Goal: Task Accomplishment & Management: Use online tool/utility

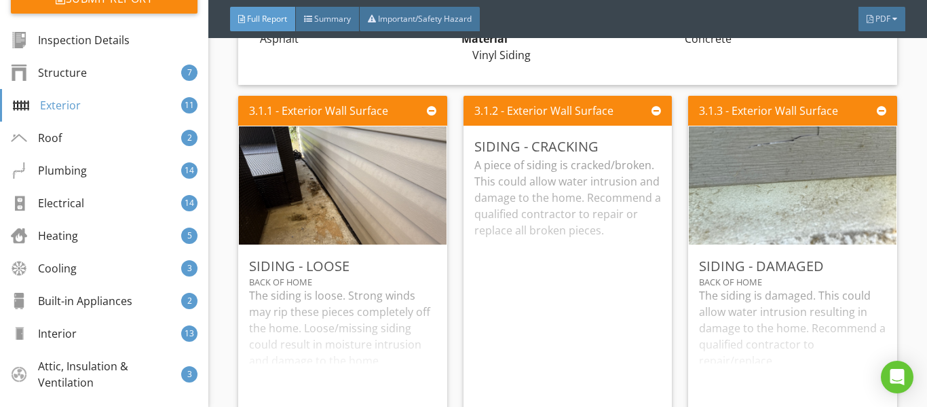
scroll to position [3190, 0]
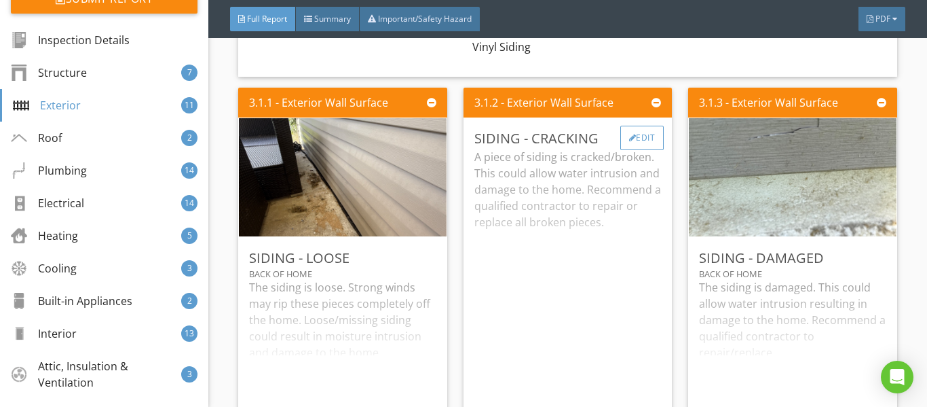
click at [639, 150] on div "Edit" at bounding box center [642, 138] width 44 height 24
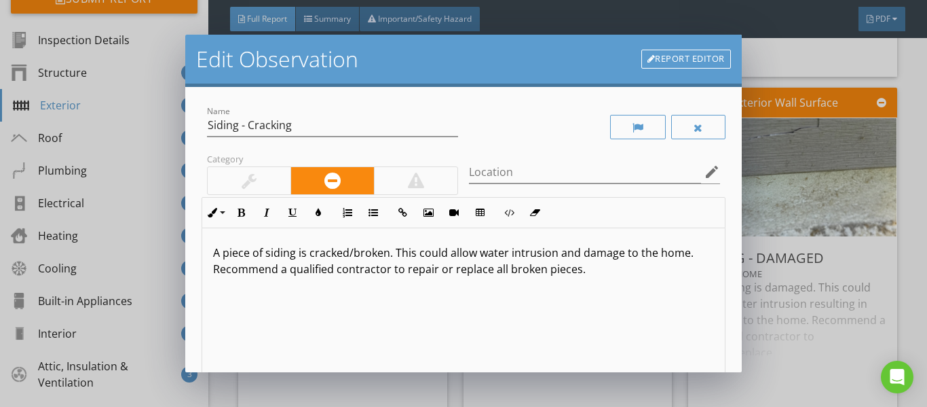
click at [678, 67] on link "Report Editor" at bounding box center [686, 59] width 90 height 19
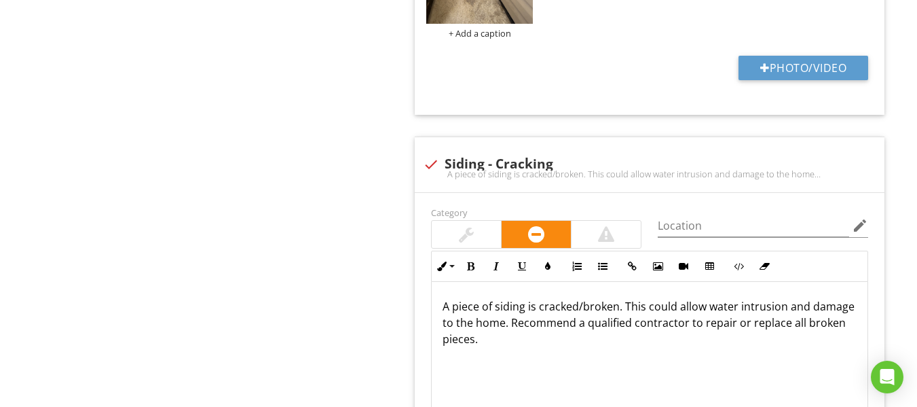
scroll to position [1182, 0]
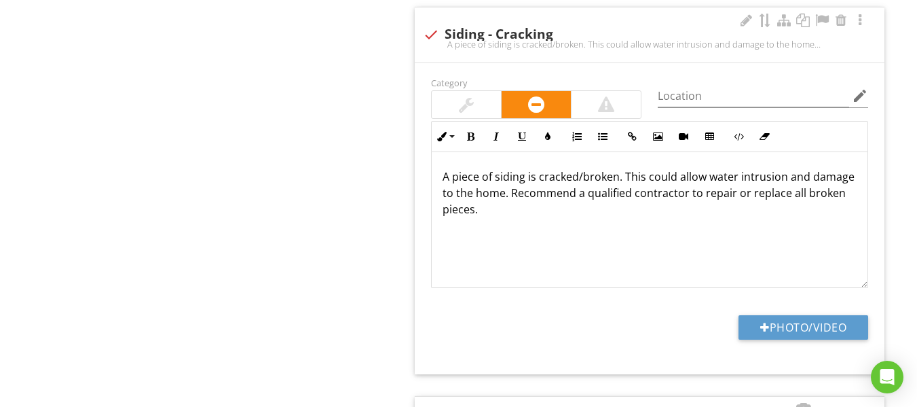
click at [428, 36] on div at bounding box center [430, 34] width 23 height 23
checkbox input "true"
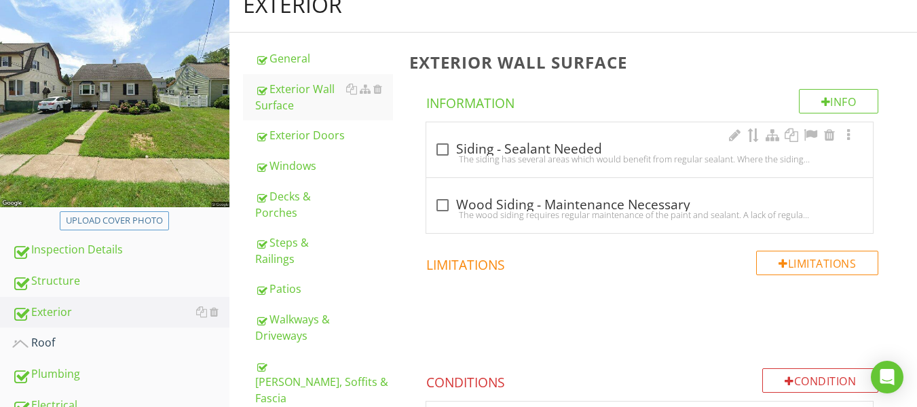
scroll to position [0, 0]
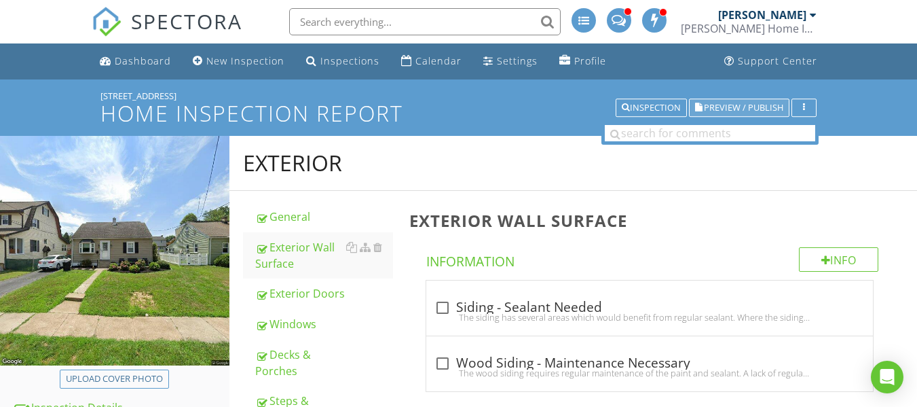
click at [719, 99] on button "Preview / Publish" at bounding box center [739, 107] width 100 height 19
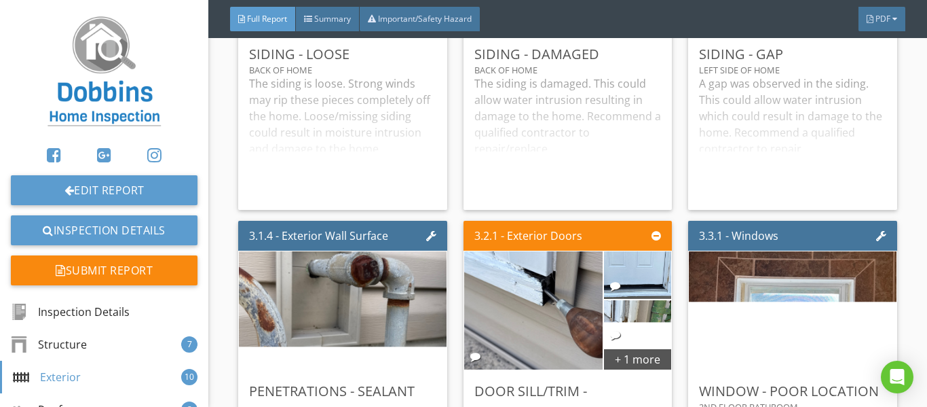
scroll to position [3529, 0]
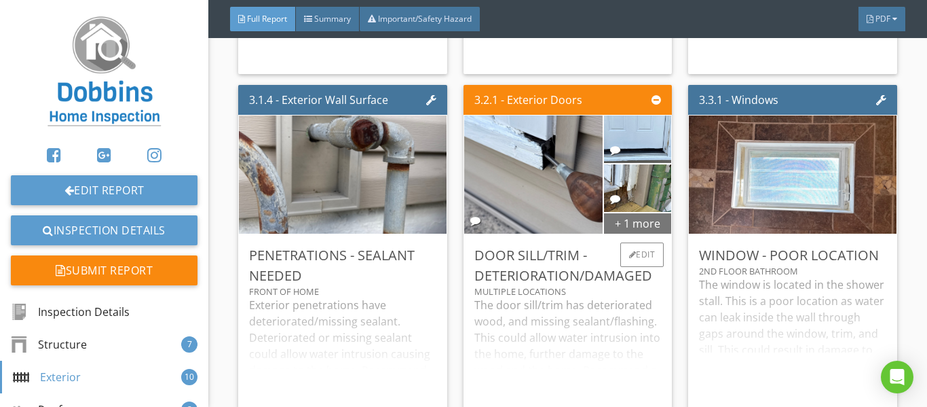
click at [644, 233] on div "+ 1 more" at bounding box center [638, 223] width 68 height 22
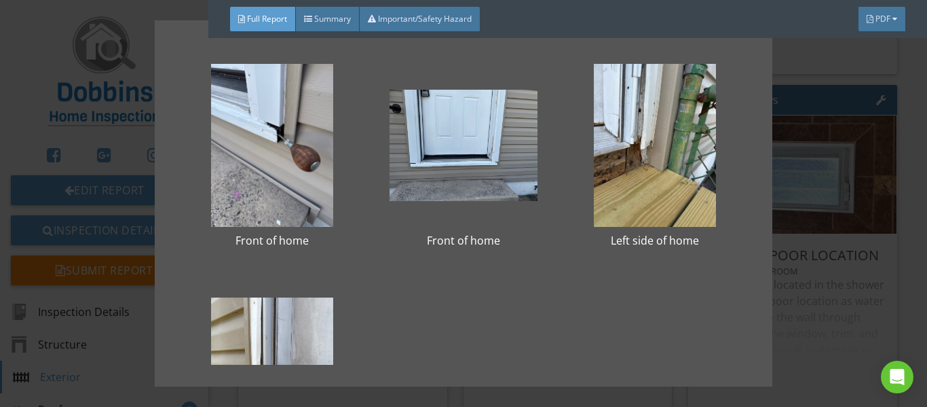
scroll to position [136, 0]
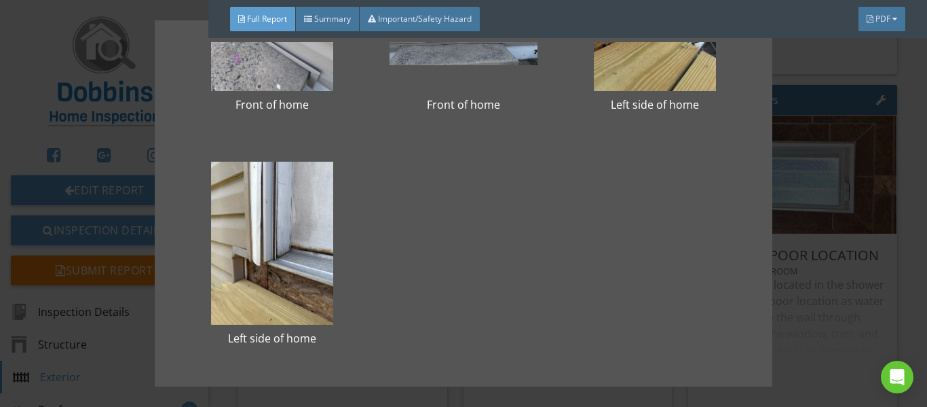
click at [799, 238] on div "Front of home Front of home Left side of home Left side of home" at bounding box center [463, 203] width 927 height 407
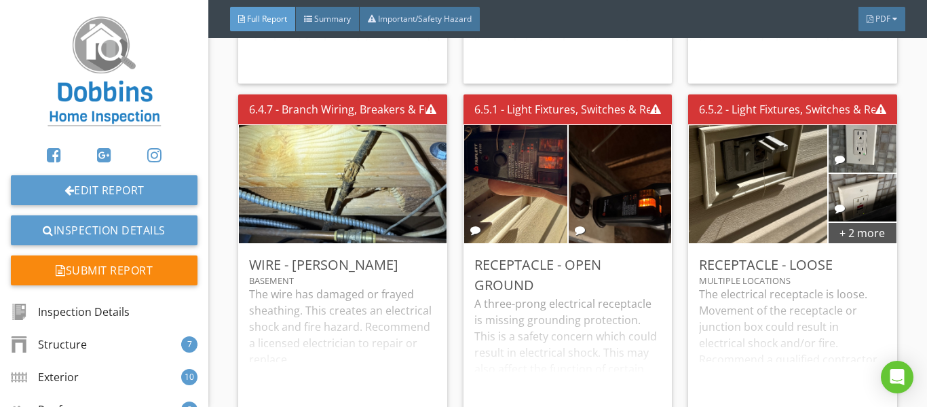
scroll to position [9977, 0]
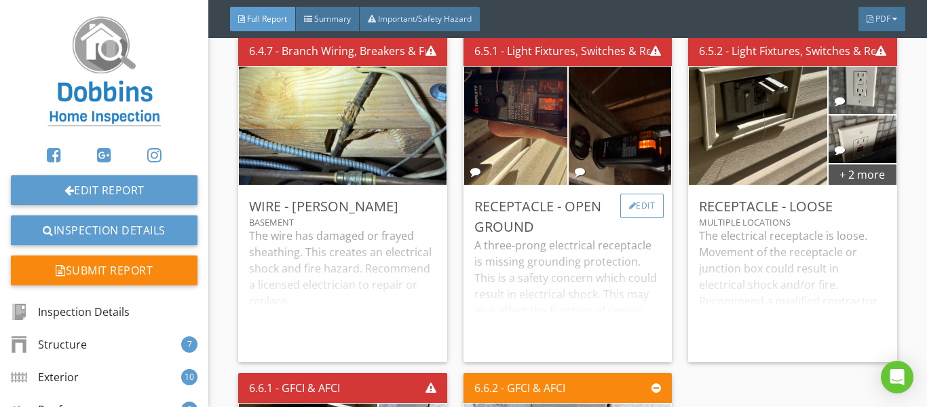
click at [620, 209] on div "Edit" at bounding box center [642, 205] width 44 height 24
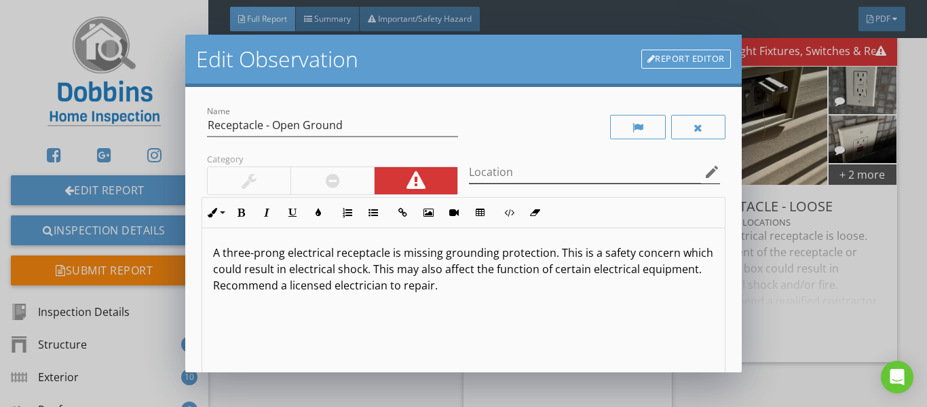
click at [704, 170] on icon "edit" at bounding box center [712, 172] width 16 height 16
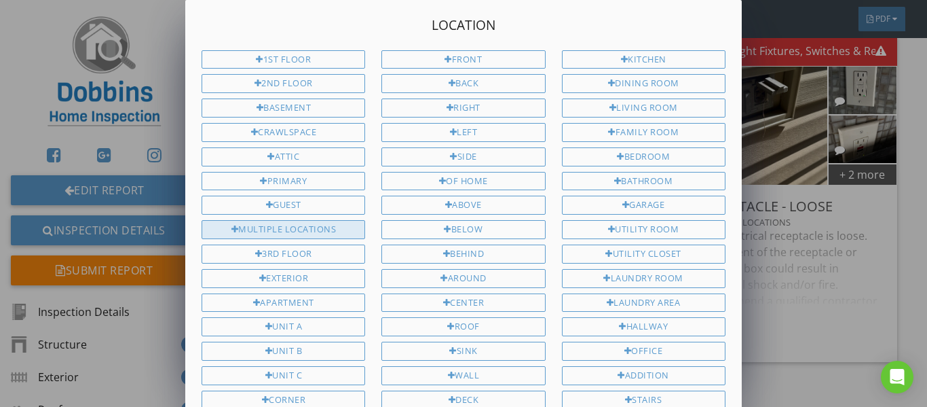
click at [339, 228] on div "Multiple Locations" at bounding box center [284, 229] width 164 height 19
type input "Multiple Locations"
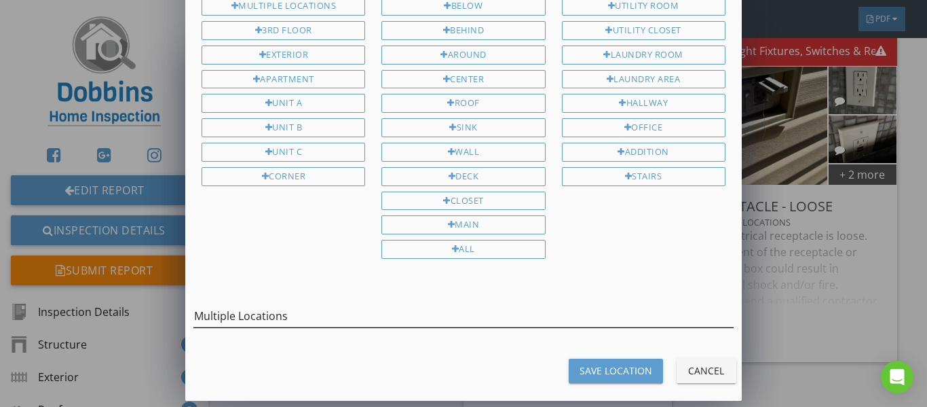
scroll to position [225, 0]
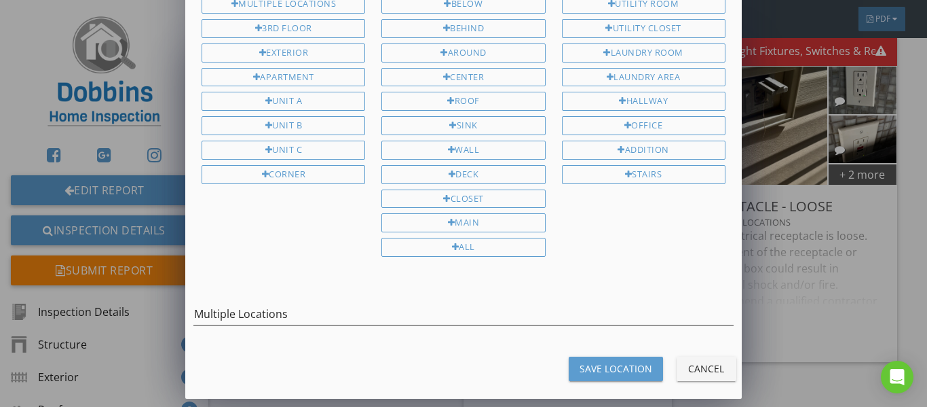
click at [616, 378] on button "Save Location" at bounding box center [616, 368] width 94 height 24
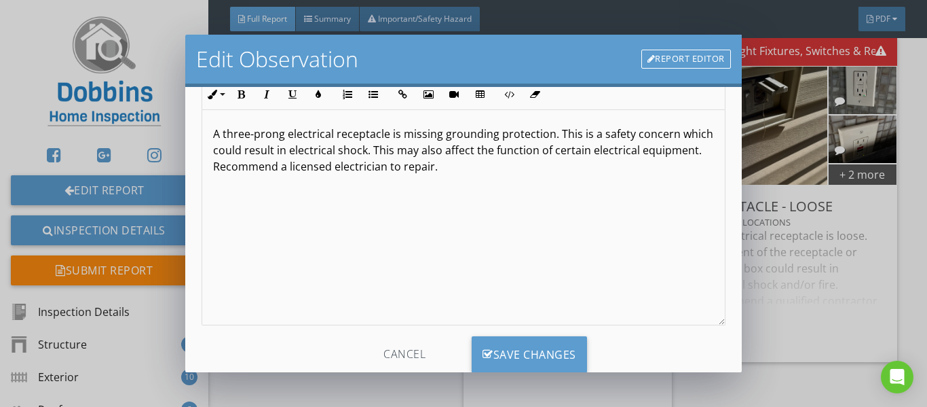
scroll to position [156, 0]
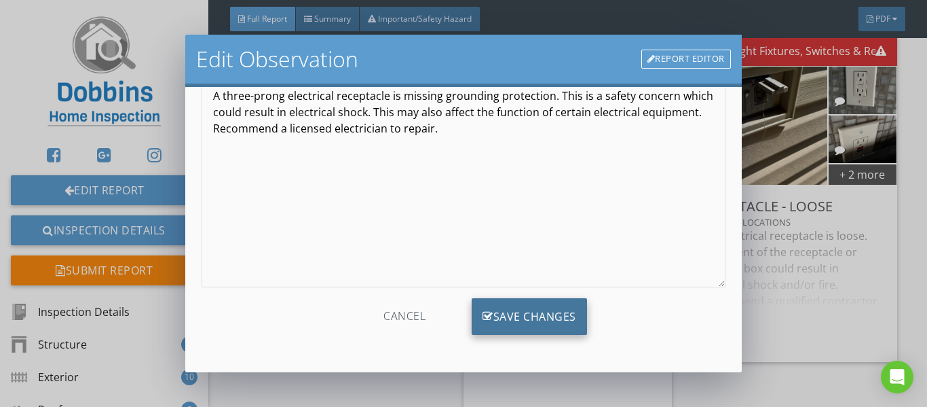
click at [522, 321] on div "Save Changes" at bounding box center [529, 316] width 115 height 37
type input "Multiple Locations"
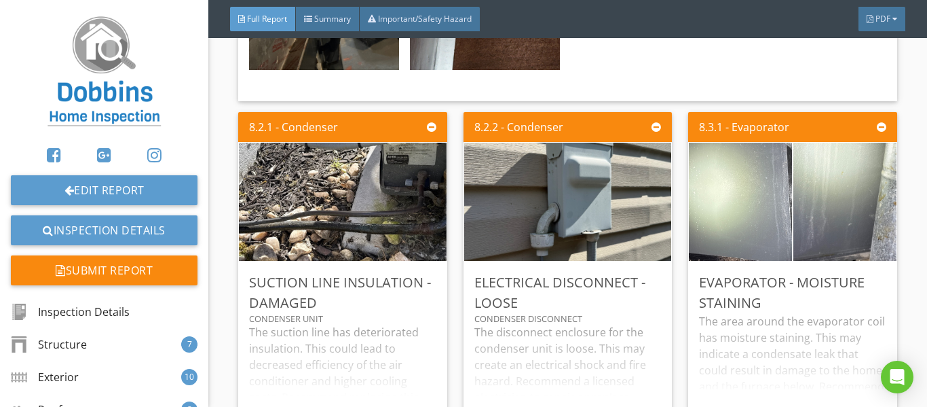
scroll to position [14050, 0]
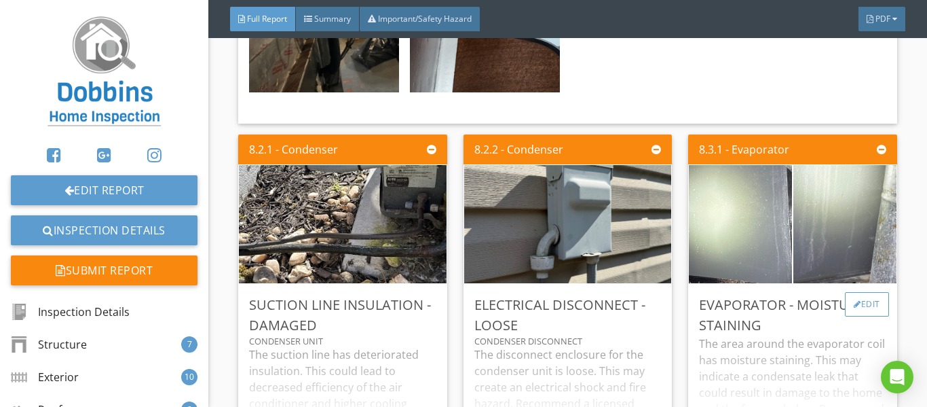
click at [859, 292] on div "Edit" at bounding box center [867, 304] width 44 height 24
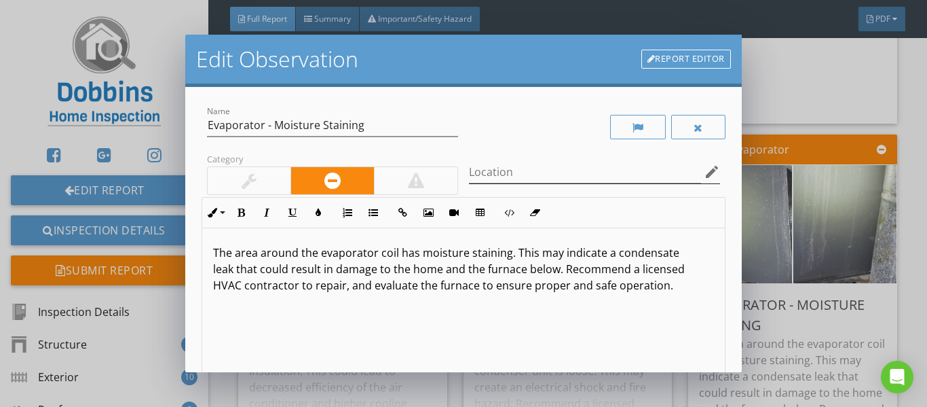
click at [704, 176] on icon "edit" at bounding box center [712, 172] width 16 height 16
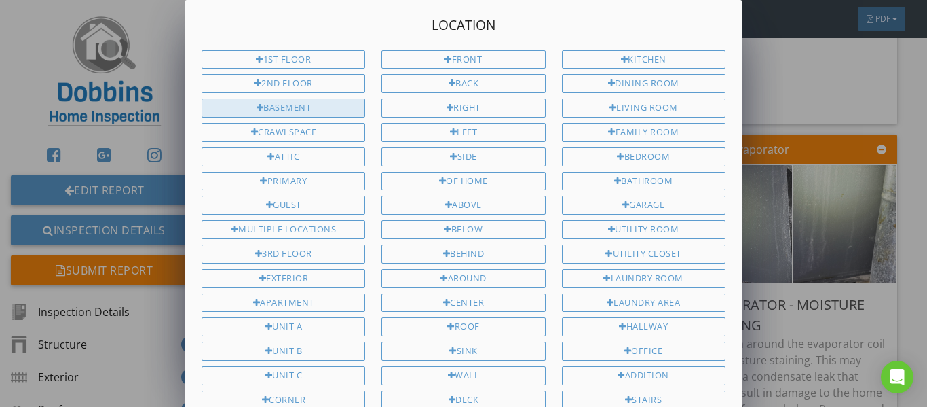
click at [348, 109] on div "Basement" at bounding box center [284, 107] width 164 height 19
type input "Basement"
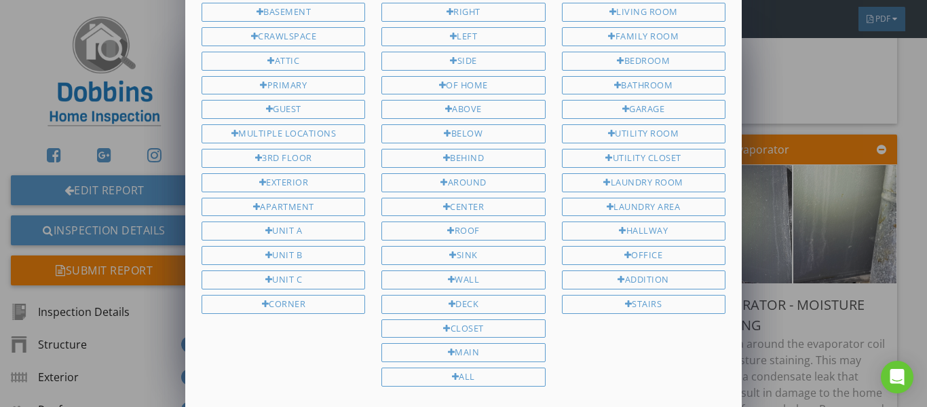
scroll to position [225, 0]
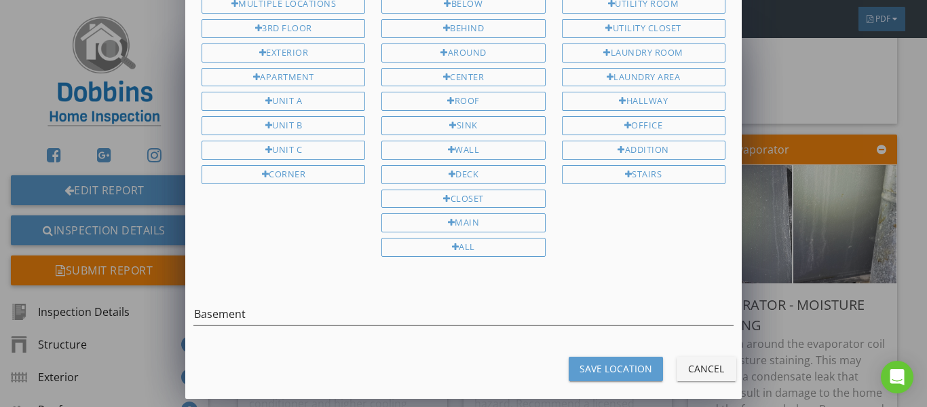
click at [614, 367] on div "Save Location" at bounding box center [616, 368] width 73 height 14
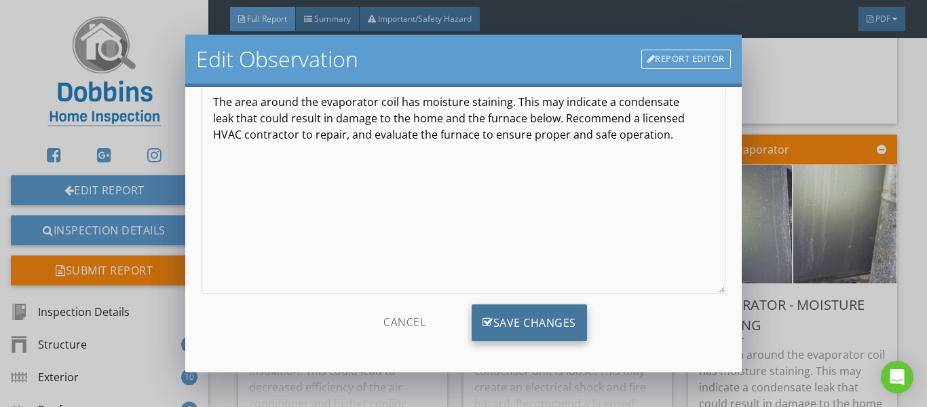
scroll to position [156, 0]
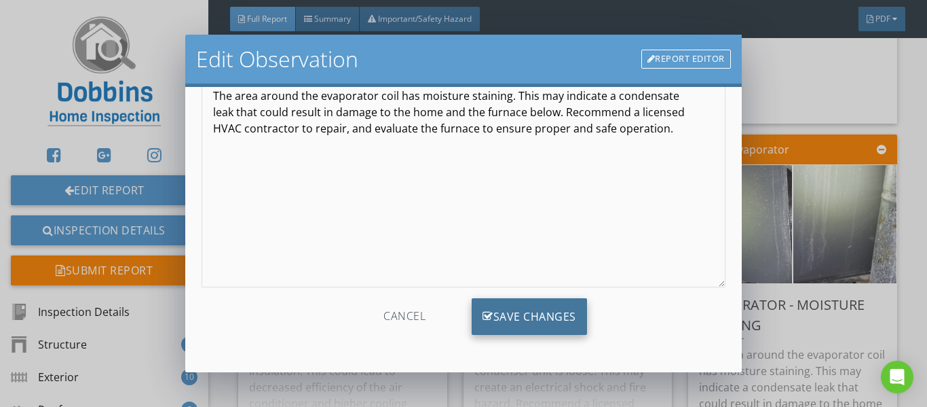
click at [535, 325] on div "Save Changes" at bounding box center [529, 316] width 115 height 37
type input "Basement"
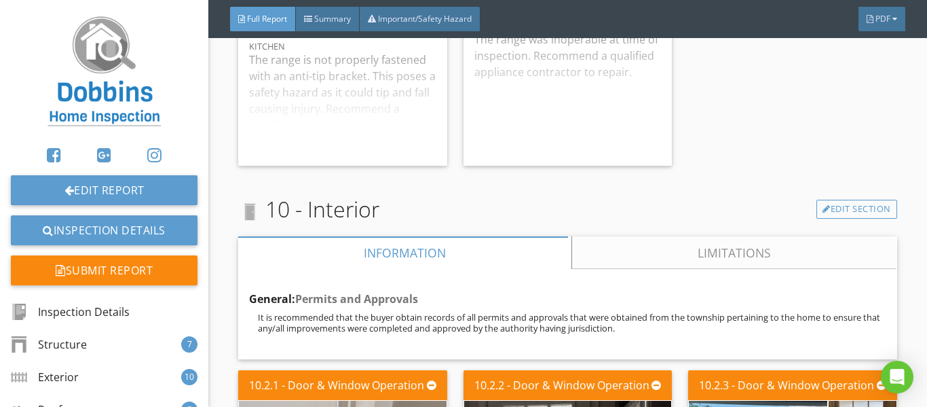
scroll to position [16290, 0]
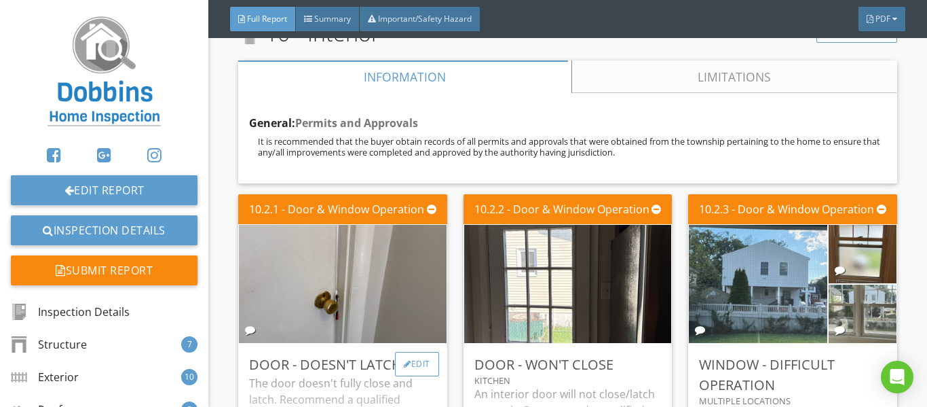
click at [411, 352] on div "Edit" at bounding box center [417, 364] width 44 height 24
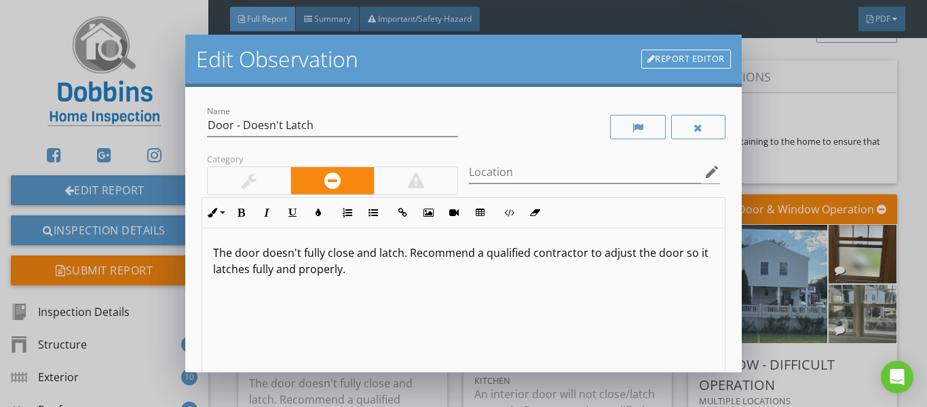
click at [710, 64] on link "Report Editor" at bounding box center [686, 59] width 90 height 19
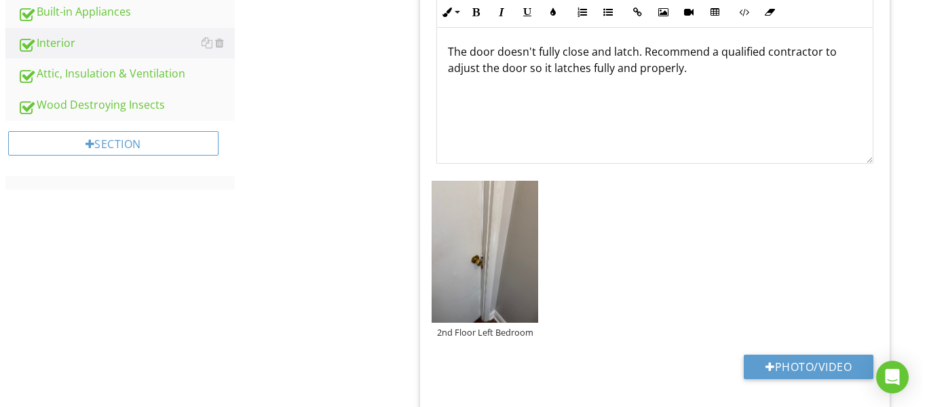
scroll to position [655, 0]
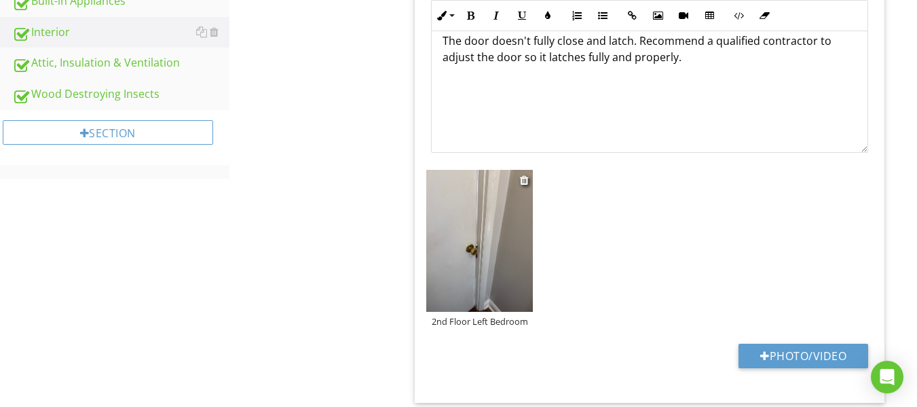
click at [479, 322] on div "2nd Floor Left Bedroom" at bounding box center [479, 321] width 107 height 11
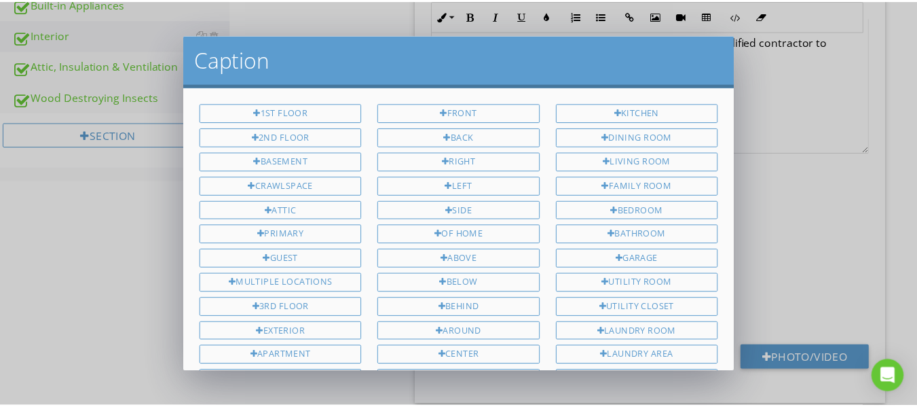
scroll to position [305, 0]
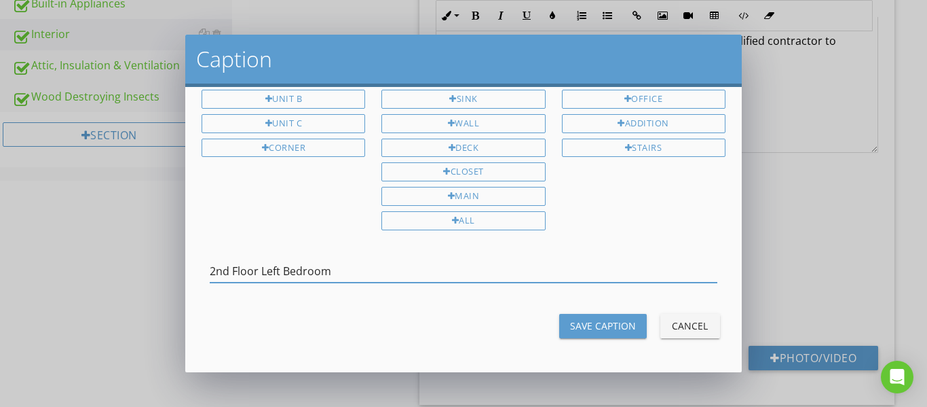
drag, startPoint x: 254, startPoint y: 269, endPoint x: 204, endPoint y: 269, distance: 50.2
click at [204, 269] on div "2nd Floor Left Bedroom" at bounding box center [463, 272] width 540 height 47
drag, startPoint x: 323, startPoint y: 270, endPoint x: 314, endPoint y: 273, distance: 9.9
click at [282, 274] on input "2nd Floor Left Bedroom" at bounding box center [464, 271] width 508 height 22
drag, startPoint x: 349, startPoint y: 273, endPoint x: 90, endPoint y: 265, distance: 258.7
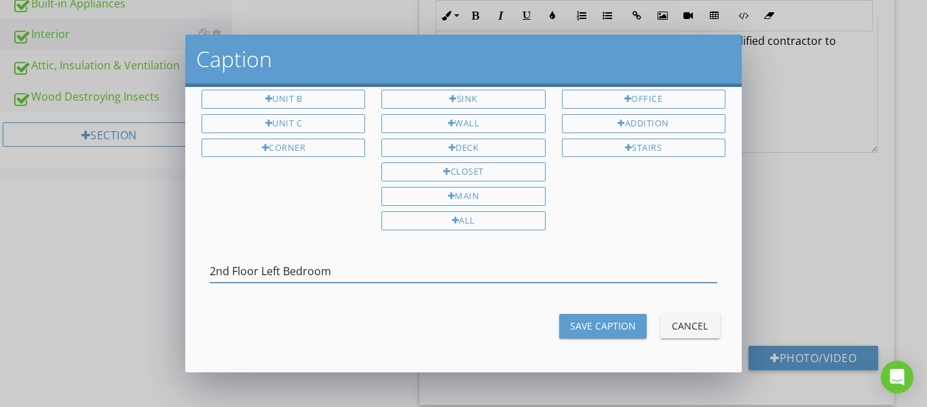
click at [90, 265] on div "Caption 1st Floor 2nd Floor Basement Crawlspace Attic Primary Guest Multiple Lo…" at bounding box center [463, 203] width 927 height 407
click at [622, 331] on div "Save Caption" at bounding box center [603, 325] width 66 height 14
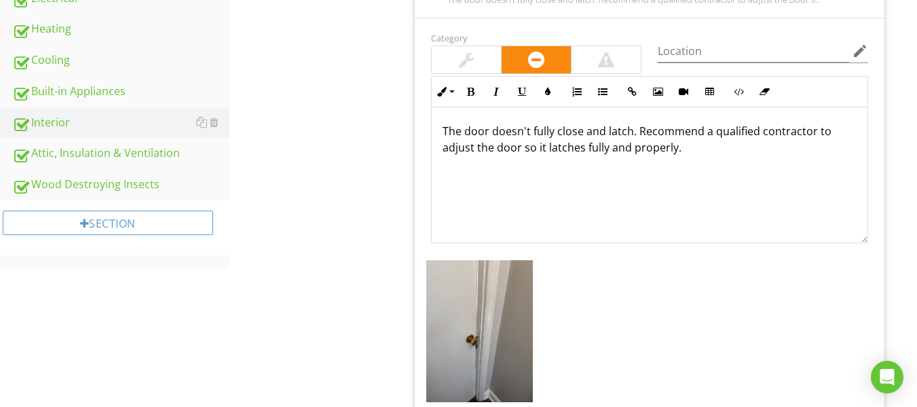
scroll to position [519, 0]
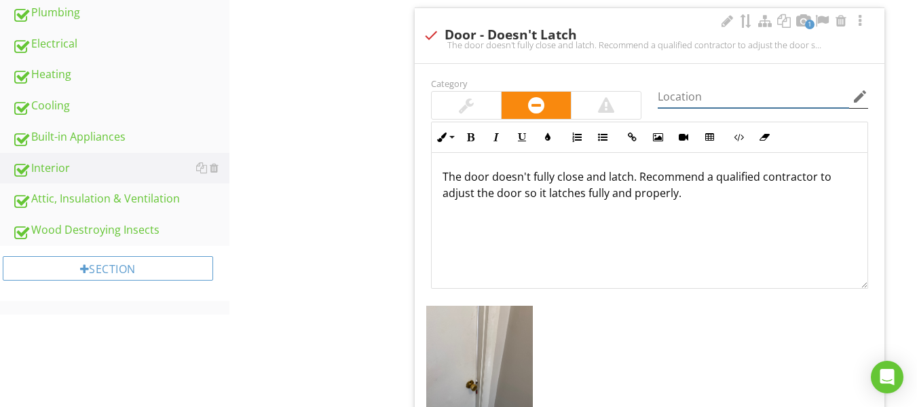
click at [730, 100] on input "Location" at bounding box center [753, 97] width 191 height 22
type input "@"
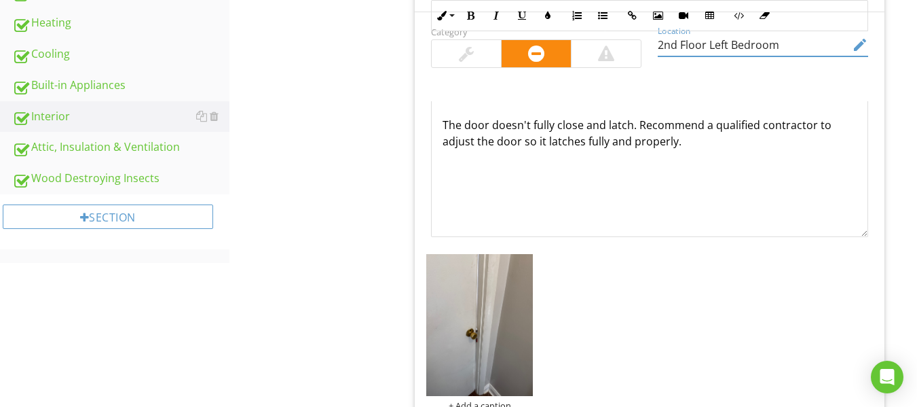
scroll to position [723, 0]
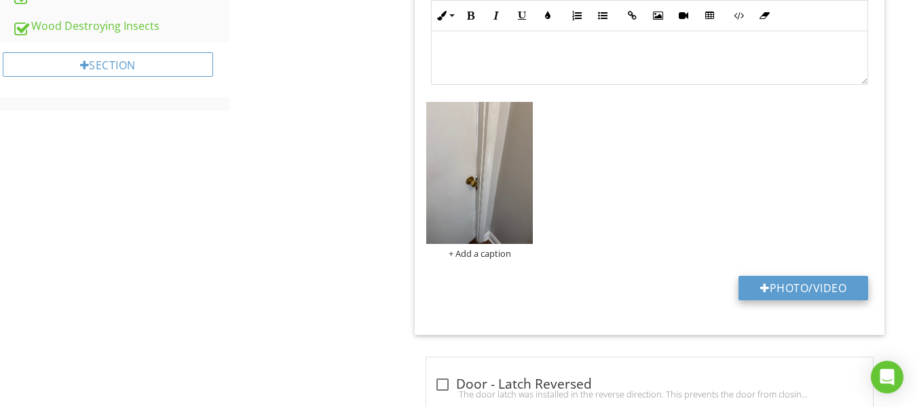
type input "2nd Floor Left Bedroom"
click at [795, 295] on button "Photo/Video" at bounding box center [803, 288] width 130 height 24
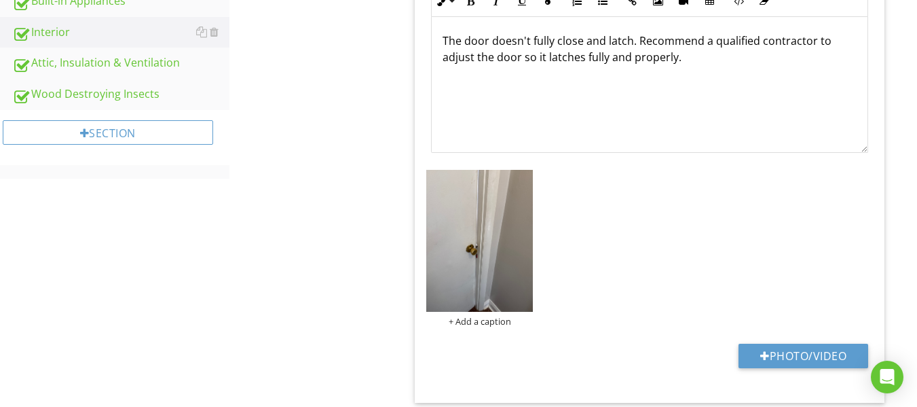
scroll to position [451, 0]
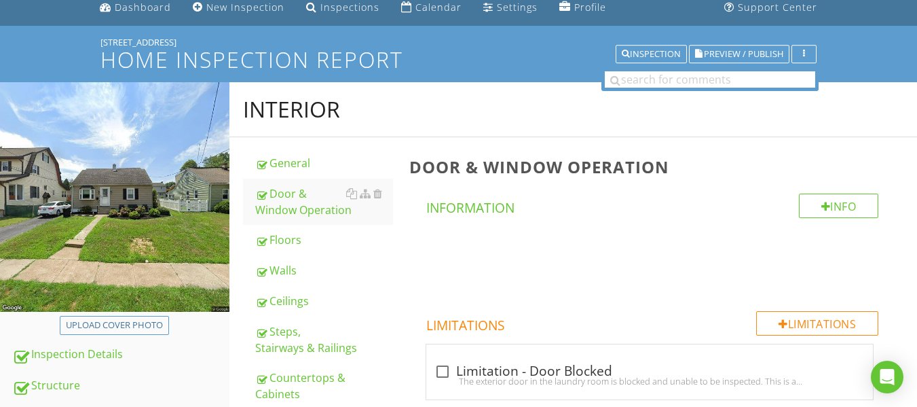
scroll to position [0, 0]
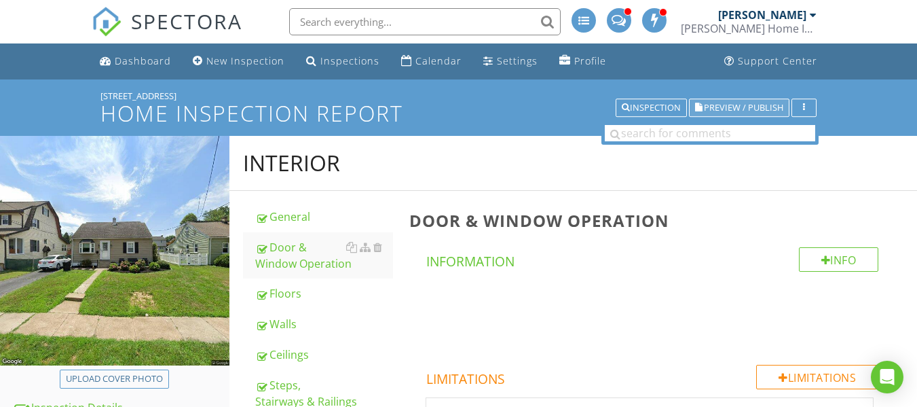
click at [750, 100] on button "Preview / Publish" at bounding box center [739, 107] width 100 height 19
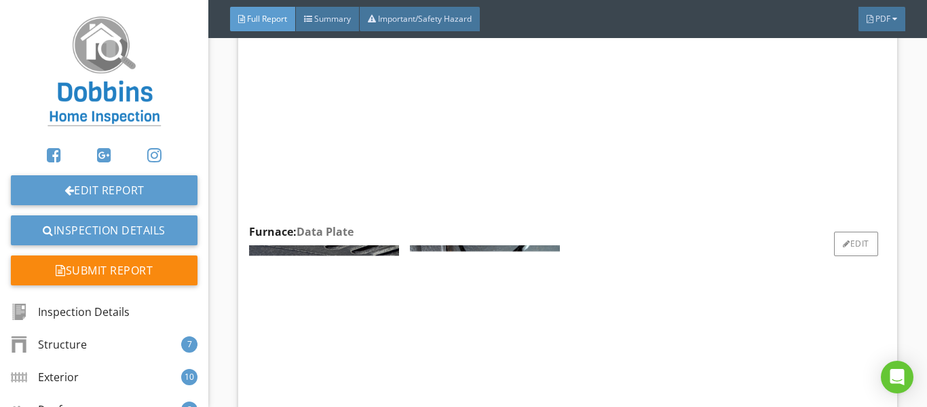
scroll to position [11742, 0]
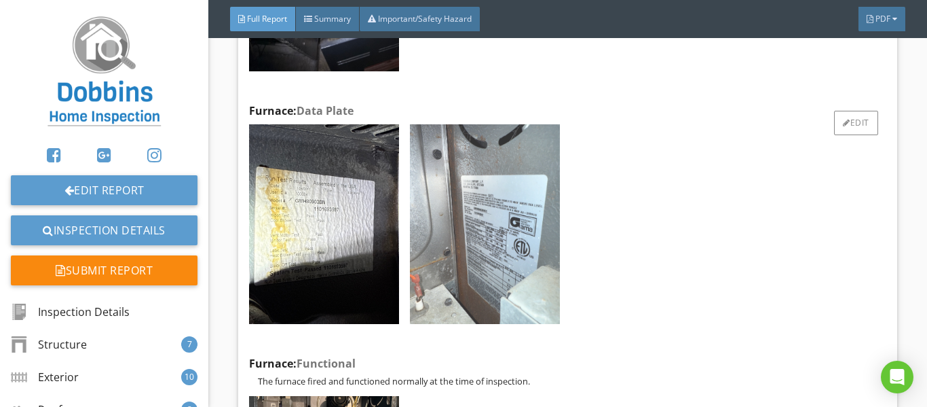
click at [479, 209] on img at bounding box center [485, 224] width 150 height 200
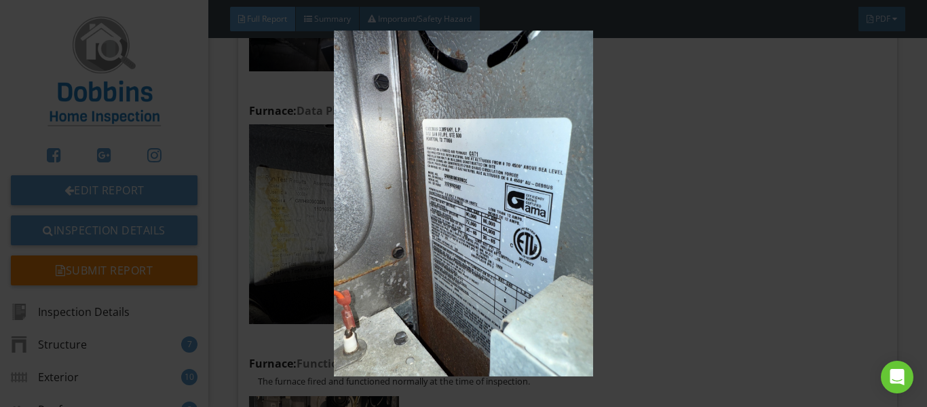
click at [732, 182] on img at bounding box center [464, 203] width 840 height 345
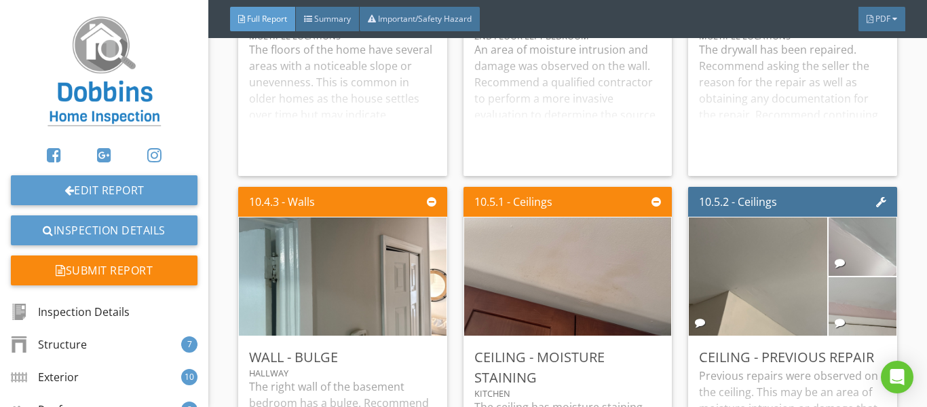
scroll to position [16901, 0]
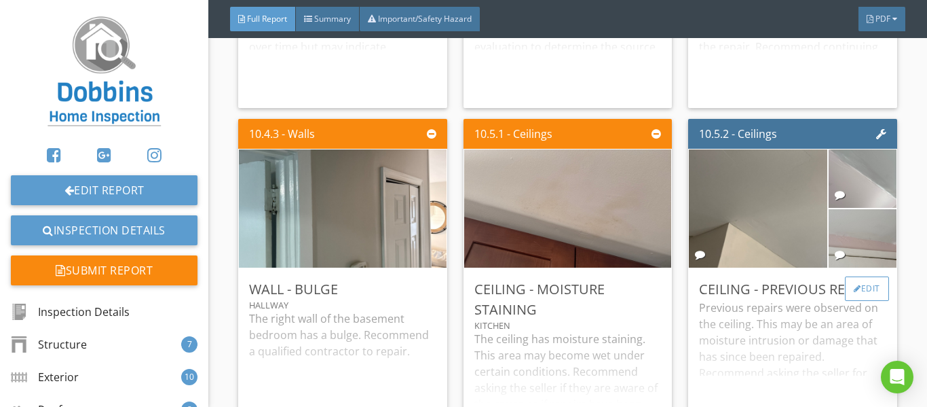
click at [853, 276] on div "Edit" at bounding box center [867, 288] width 44 height 24
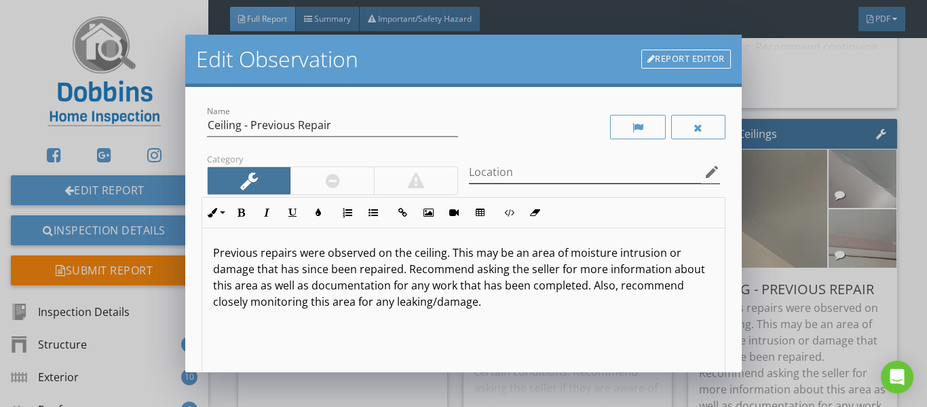
click at [704, 166] on icon "edit" at bounding box center [712, 172] width 16 height 16
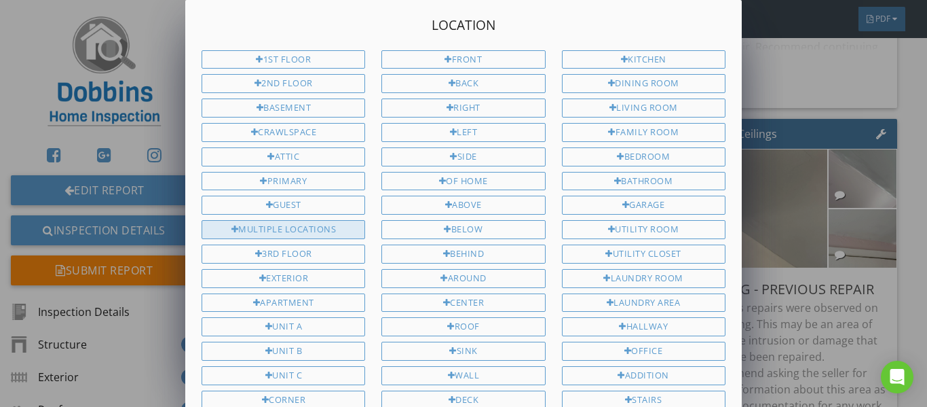
click at [322, 228] on div "Multiple Locations" at bounding box center [284, 229] width 164 height 19
type input "Multiple Locations"
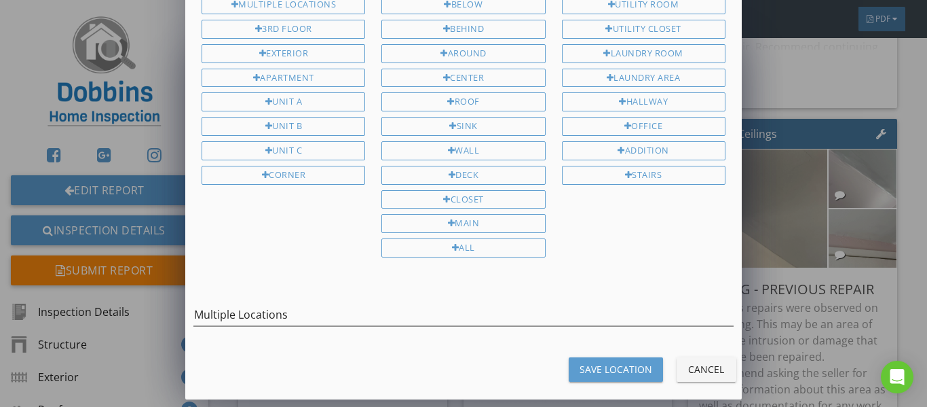
scroll to position [225, 0]
click at [624, 360] on button "Save Location" at bounding box center [616, 368] width 94 height 24
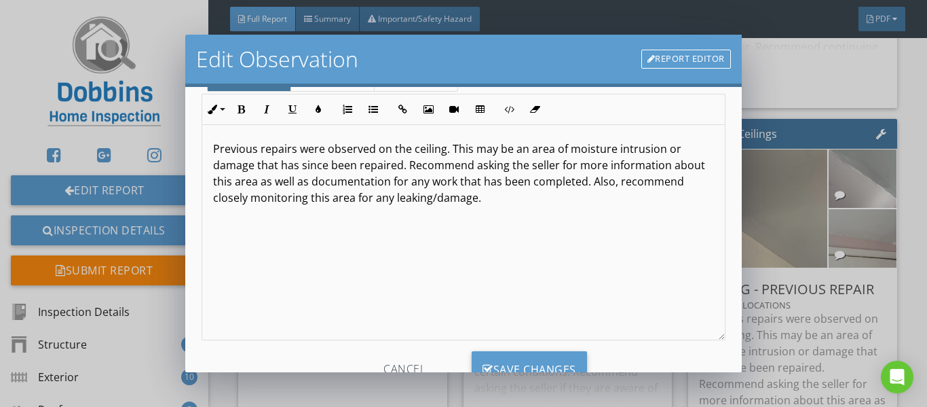
scroll to position [156, 0]
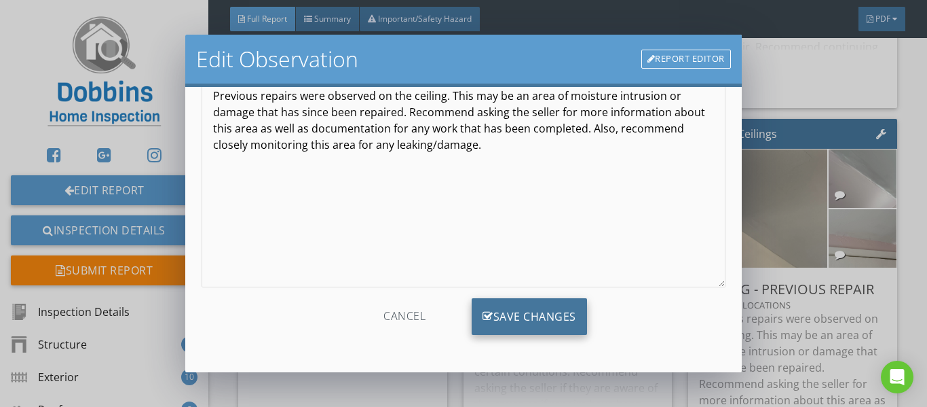
click at [569, 309] on div "Save Changes" at bounding box center [529, 316] width 115 height 37
type input "Multiple Locations"
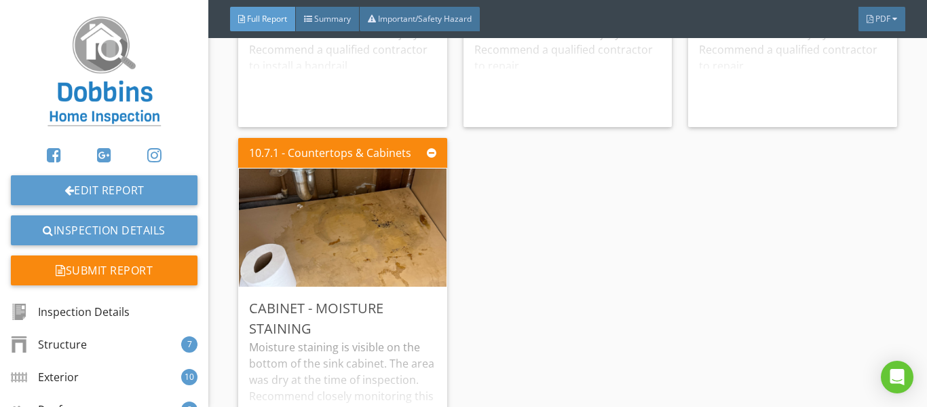
scroll to position [17715, 0]
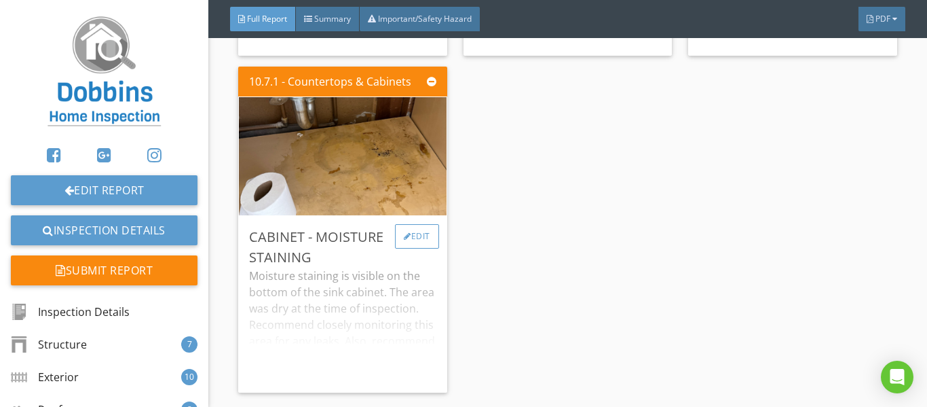
click at [413, 224] on div "Edit" at bounding box center [417, 236] width 44 height 24
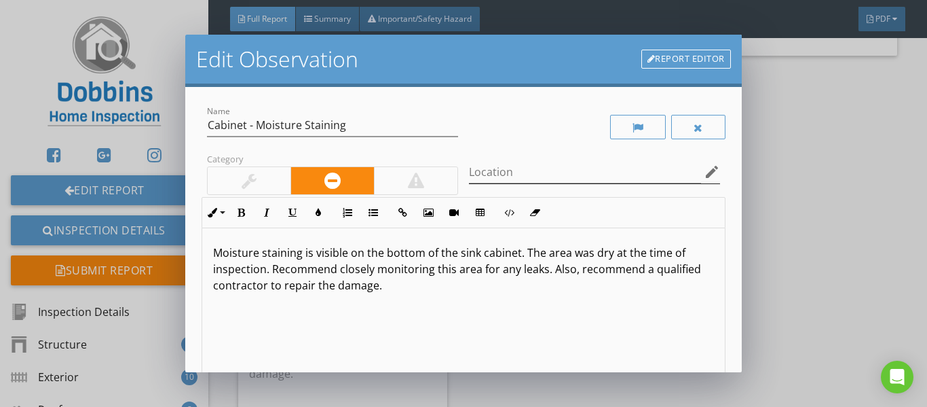
click at [704, 174] on icon "edit" at bounding box center [712, 172] width 16 height 16
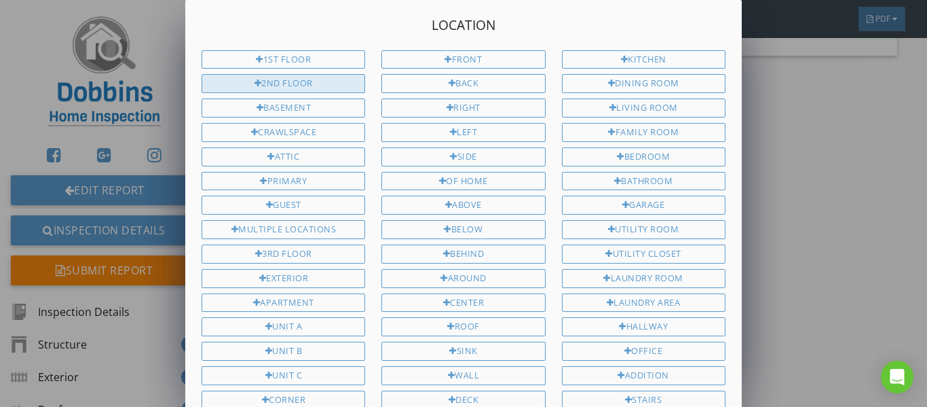
click at [274, 86] on div "2nd Floor" at bounding box center [284, 83] width 164 height 19
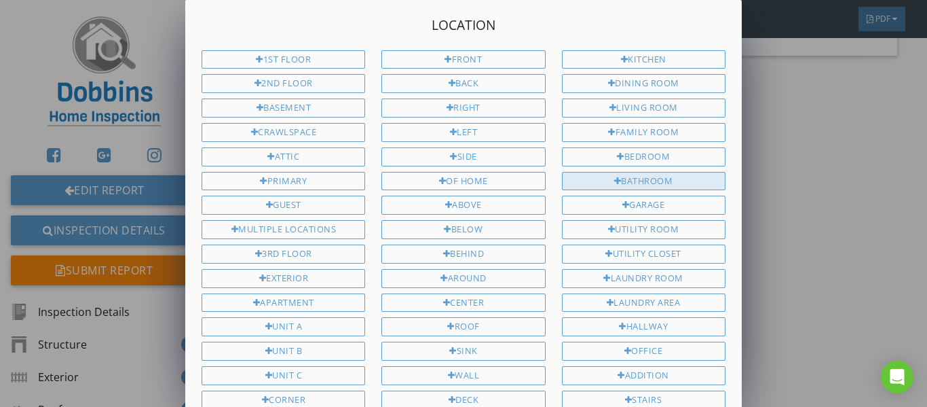
click at [634, 185] on div "Bathroom" at bounding box center [644, 181] width 164 height 19
type input "2nd Floor Bathroom"
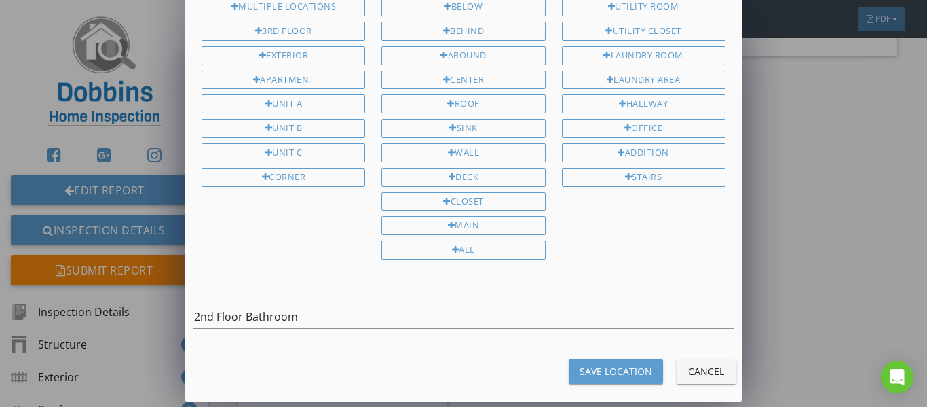
scroll to position [225, 0]
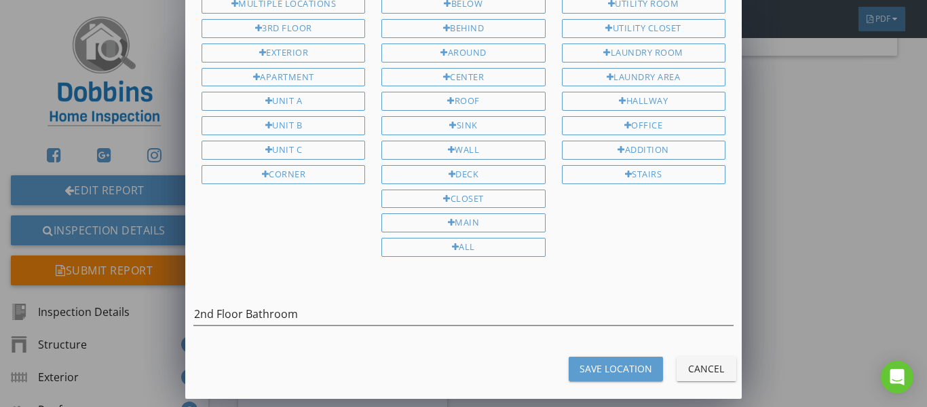
click at [633, 367] on div "Save Location" at bounding box center [616, 368] width 73 height 14
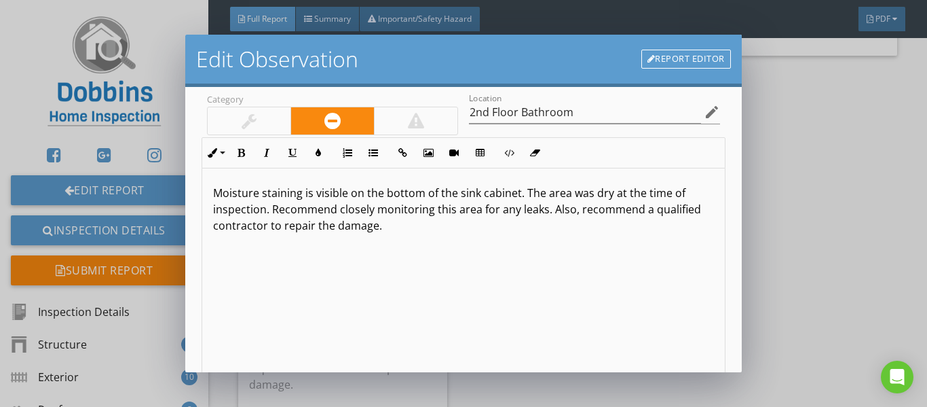
scroll to position [156, 0]
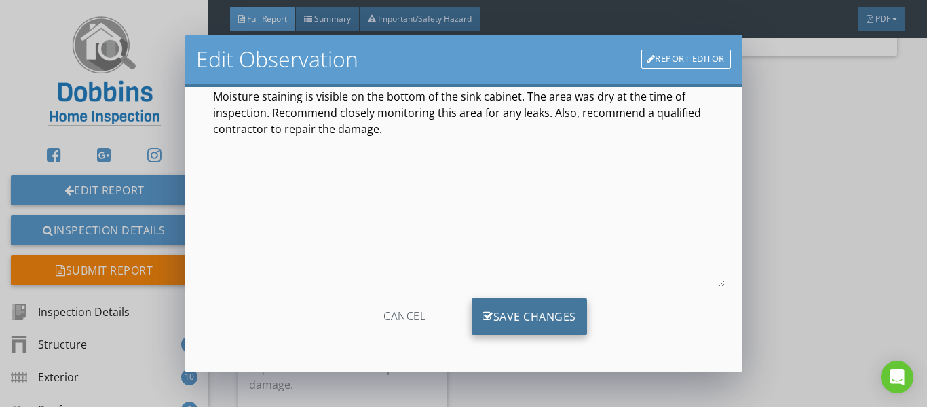
click at [536, 326] on div "Save Changes" at bounding box center [529, 316] width 115 height 37
type input "2nd Floor Bathroom"
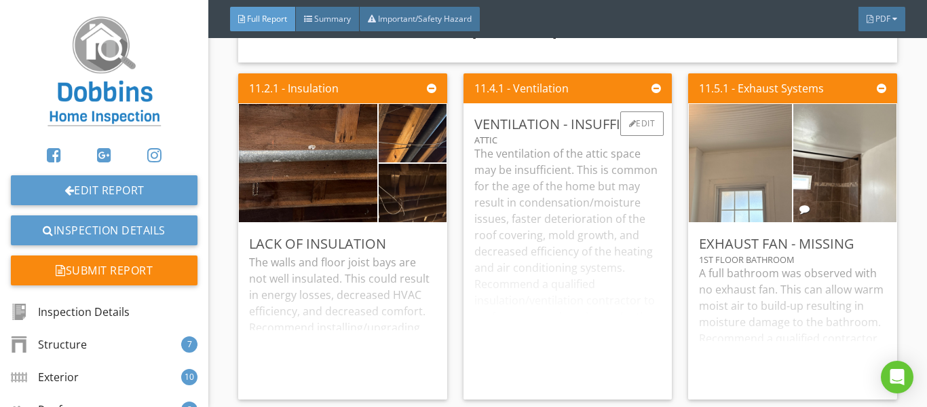
scroll to position [18326, 0]
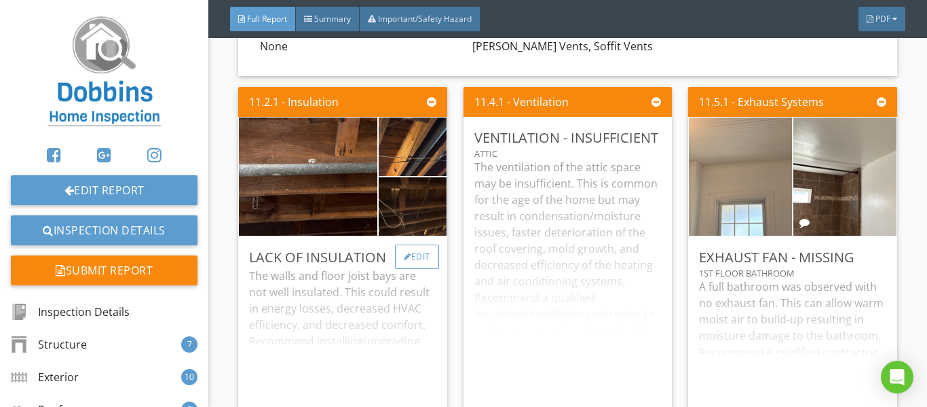
click at [414, 244] on div "Edit" at bounding box center [417, 256] width 44 height 24
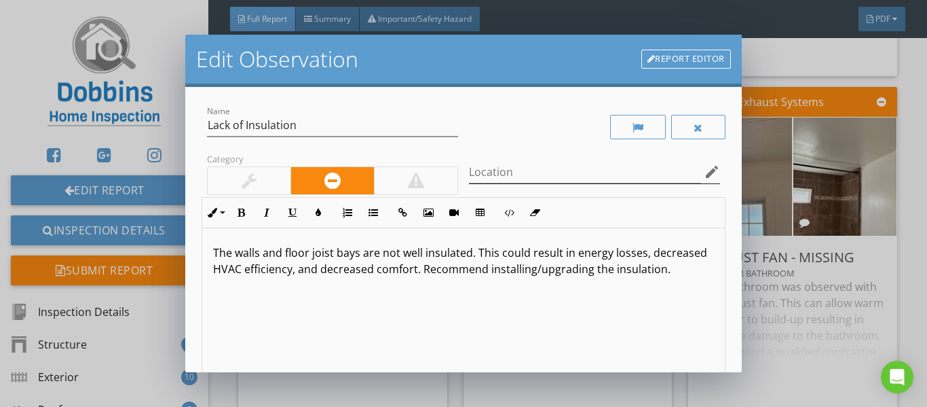
click at [704, 167] on icon "edit" at bounding box center [712, 172] width 16 height 16
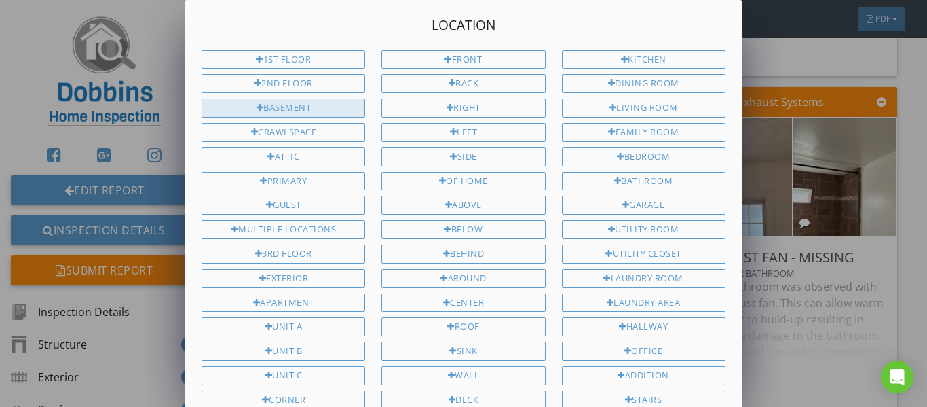
click at [295, 111] on div "Basement" at bounding box center [284, 107] width 164 height 19
type input "Basement"
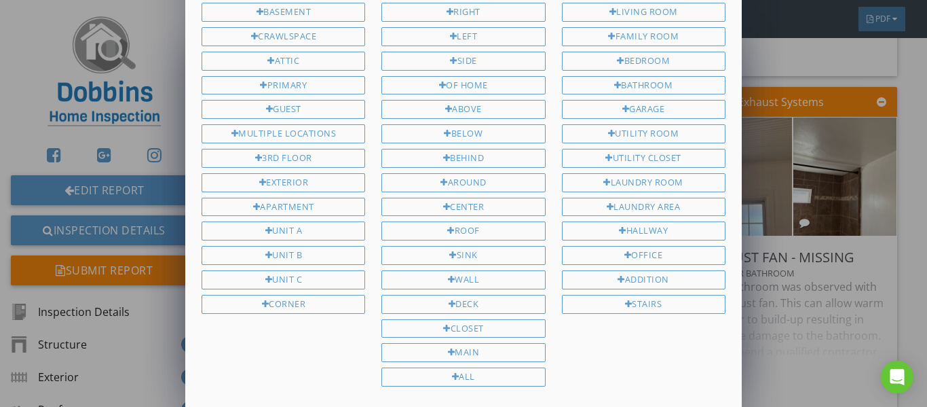
scroll to position [225, 0]
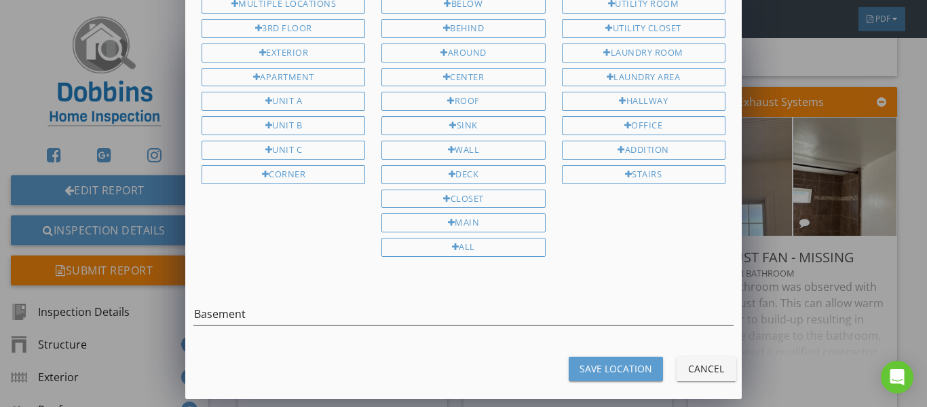
click at [620, 373] on div "Save Location" at bounding box center [616, 368] width 73 height 14
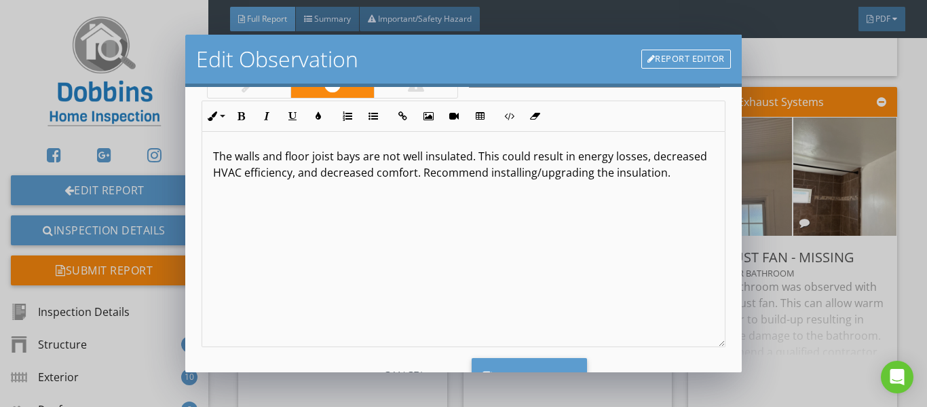
scroll to position [156, 0]
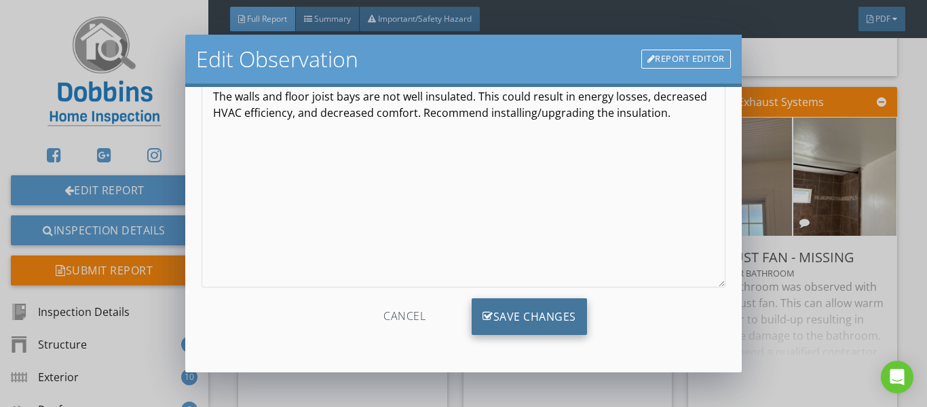
click at [531, 308] on div "Save Changes" at bounding box center [529, 316] width 115 height 37
type input "Basement"
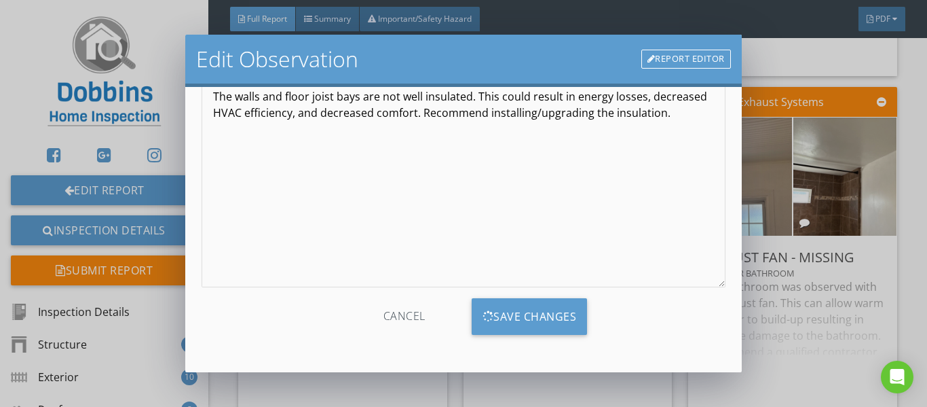
scroll to position [0, 0]
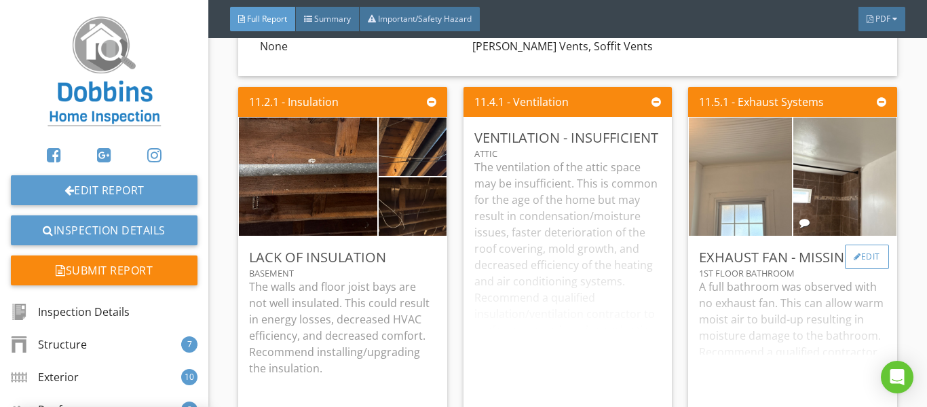
click at [861, 244] on div "Edit" at bounding box center [867, 256] width 44 height 24
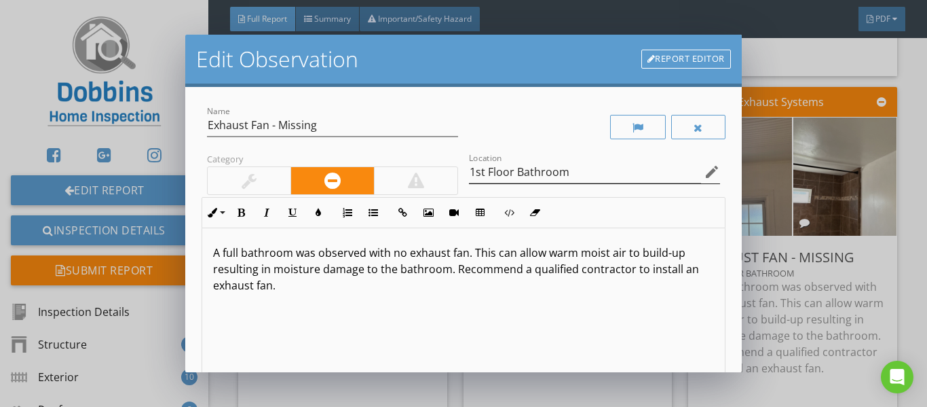
click at [704, 177] on icon "edit" at bounding box center [712, 172] width 16 height 16
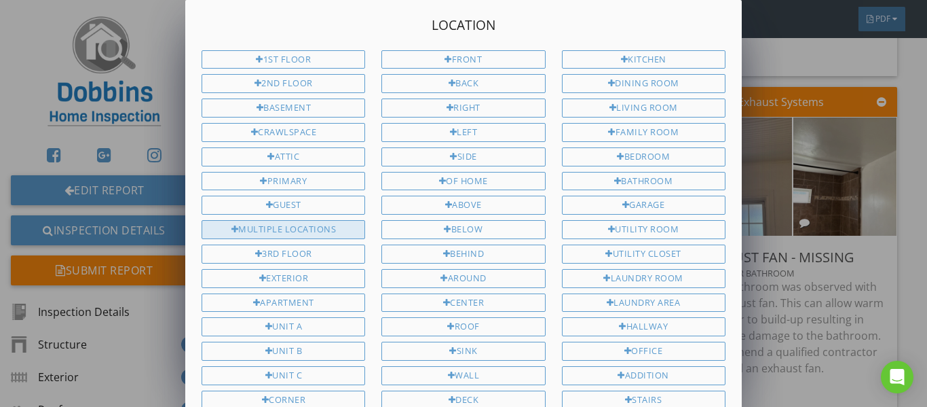
click at [326, 221] on div "Multiple Locations" at bounding box center [284, 229] width 164 height 19
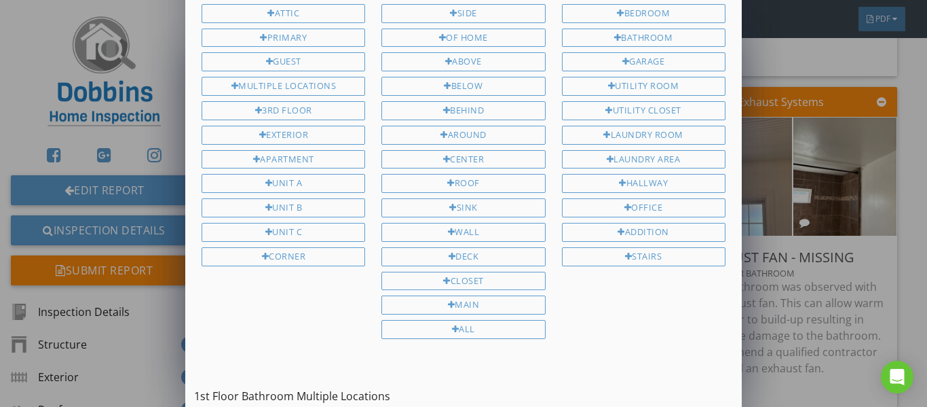
scroll to position [225, 0]
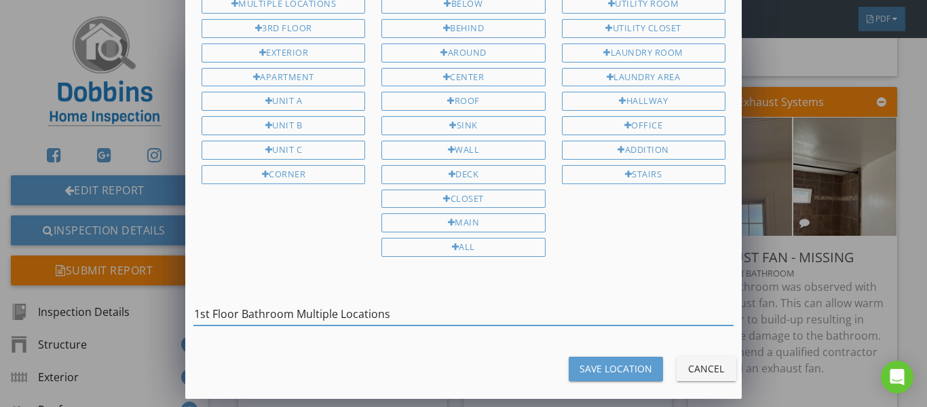
drag, startPoint x: 291, startPoint y: 318, endPoint x: 98, endPoint y: 300, distance: 194.2
click at [98, 300] on div "Location 1st Floor 2nd Floor Basement Crawlspace Attic Primary Guest Multiple L…" at bounding box center [463, 91] width 927 height 632
type input "Multiple Locations"
click at [633, 376] on button "Save Location" at bounding box center [616, 368] width 94 height 24
type input "Multiple Locations"
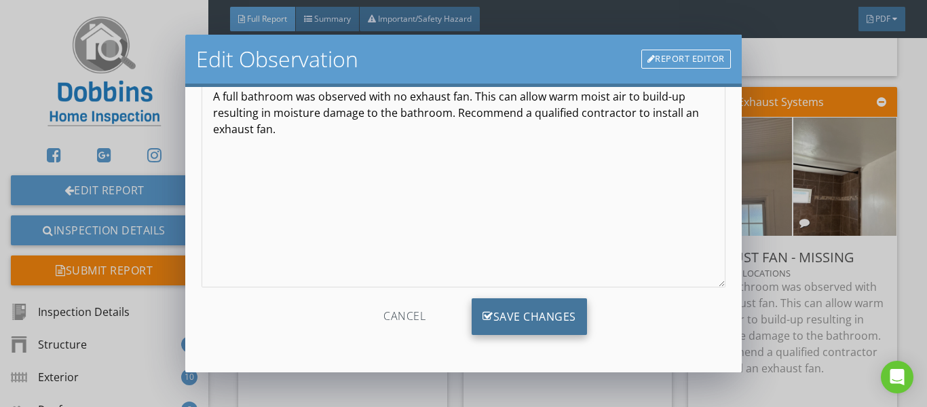
scroll to position [1, 0]
click at [516, 314] on div "Save Changes" at bounding box center [529, 316] width 115 height 37
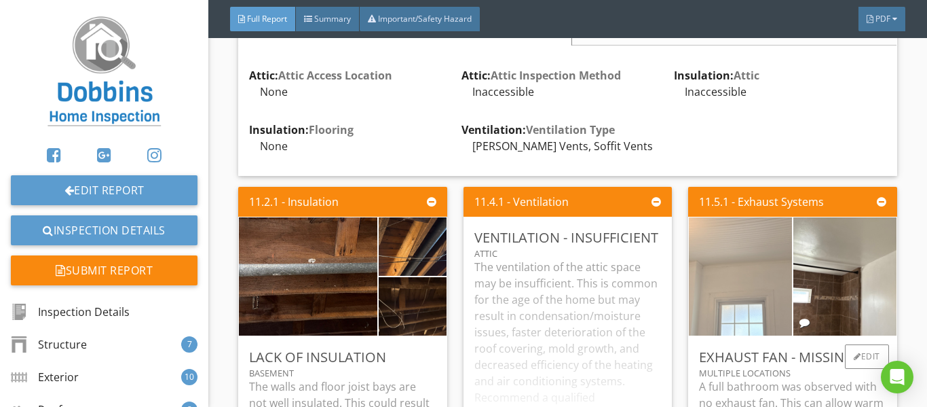
scroll to position [18249, 0]
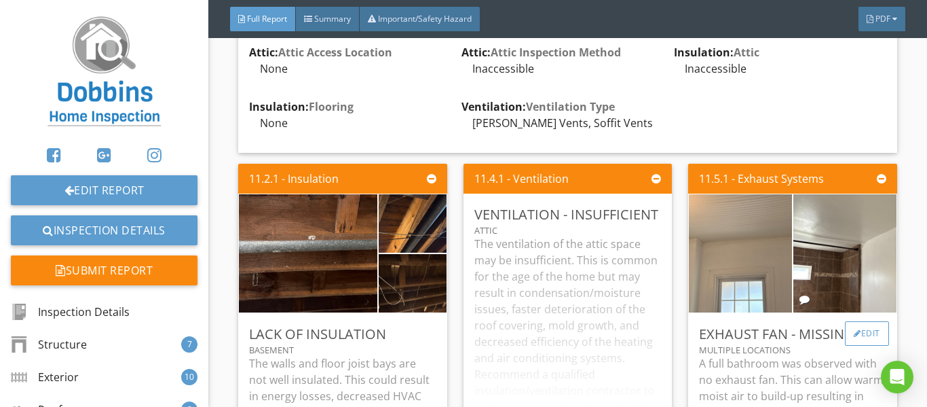
click at [868, 321] on div "Edit" at bounding box center [867, 333] width 44 height 24
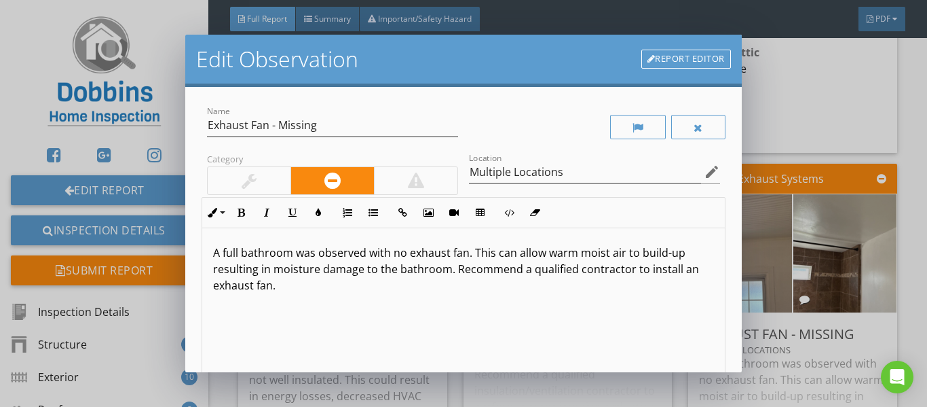
click at [675, 69] on div "Report Editor" at bounding box center [686, 58] width 90 height 27
click at [671, 59] on link "Report Editor" at bounding box center [686, 59] width 90 height 19
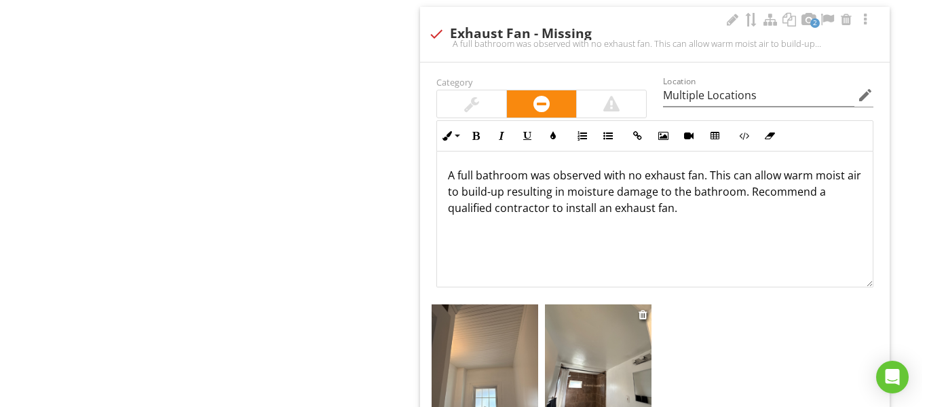
scroll to position [1303, 0]
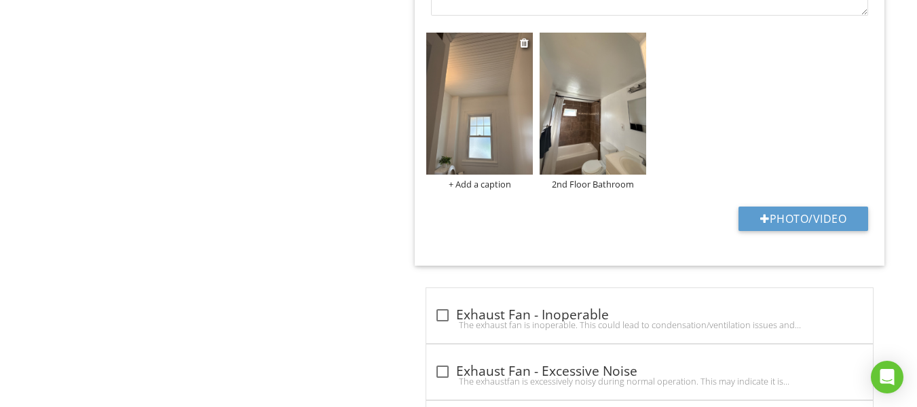
click at [481, 187] on div "+ Add a caption" at bounding box center [479, 184] width 107 height 11
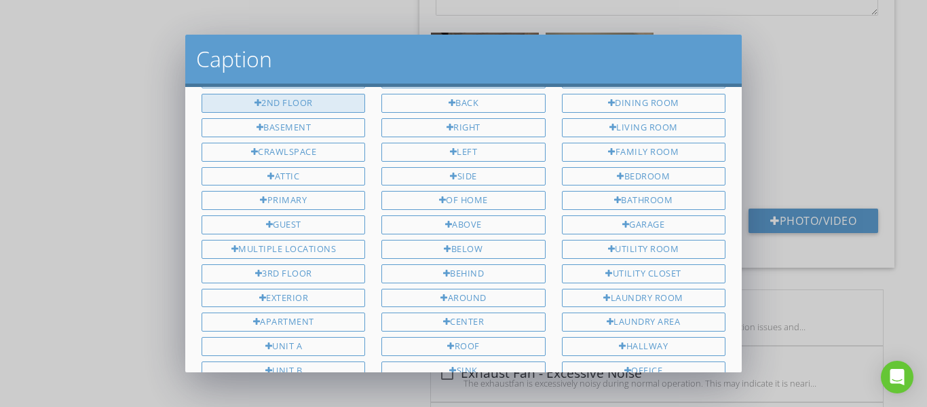
scroll to position [0, 0]
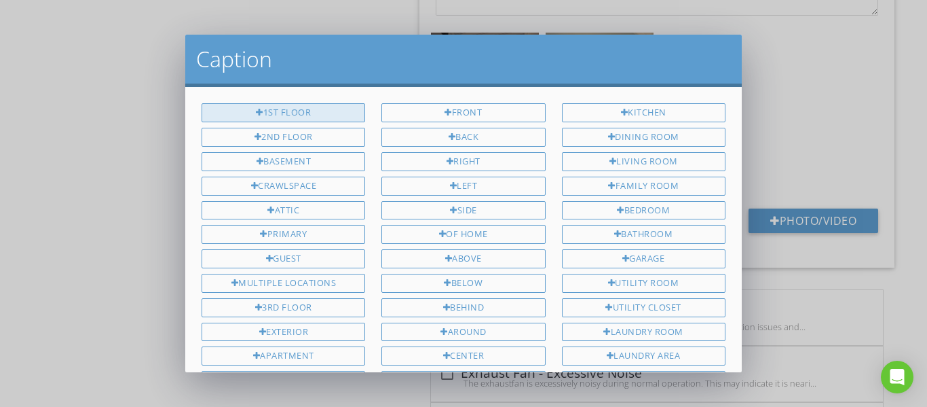
click at [305, 115] on div "1st Floor" at bounding box center [284, 112] width 164 height 19
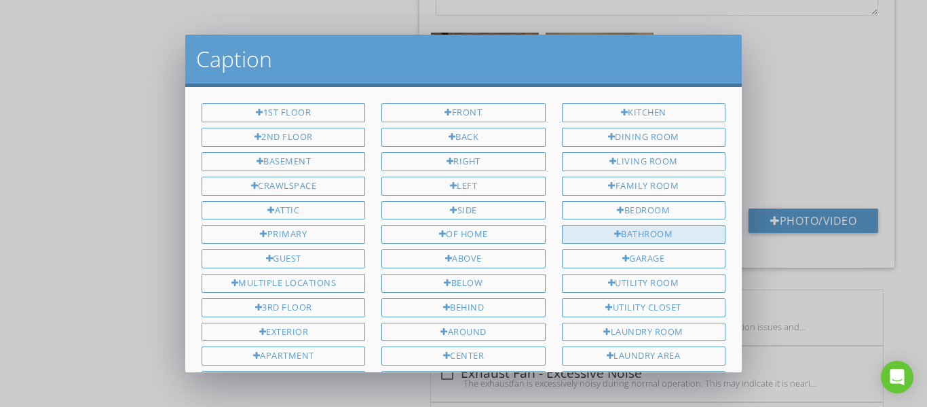
click at [618, 241] on div "Bathroom" at bounding box center [644, 234] width 164 height 19
type input "1st Floor Bathroom"
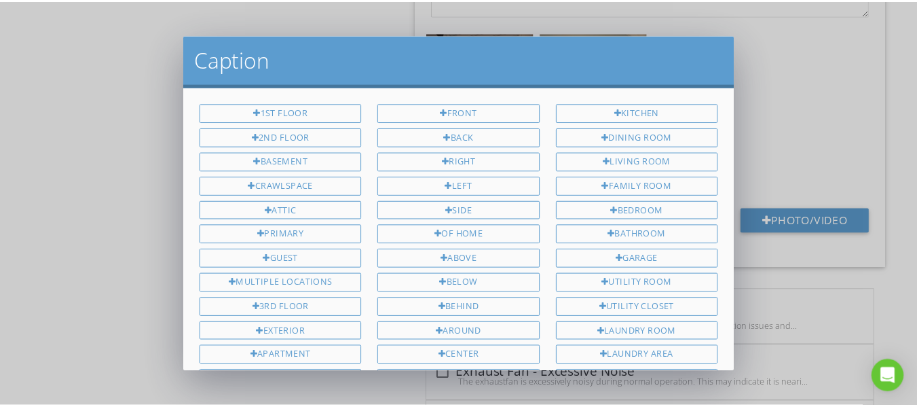
scroll to position [305, 0]
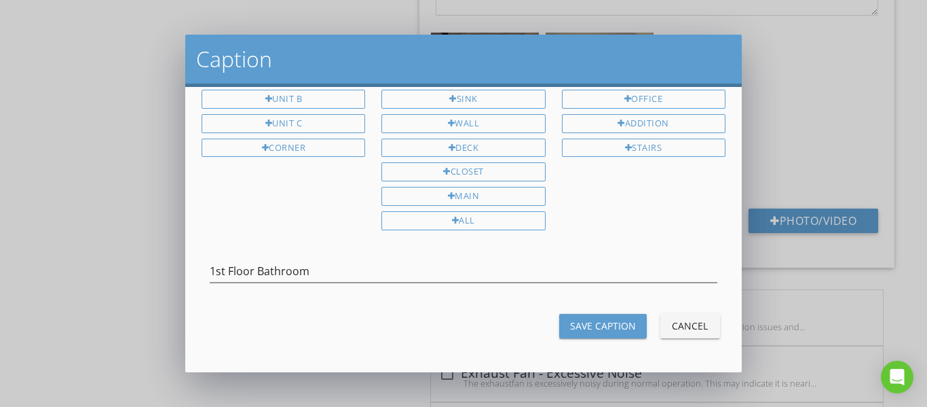
click at [578, 316] on button "Save Caption" at bounding box center [603, 326] width 88 height 24
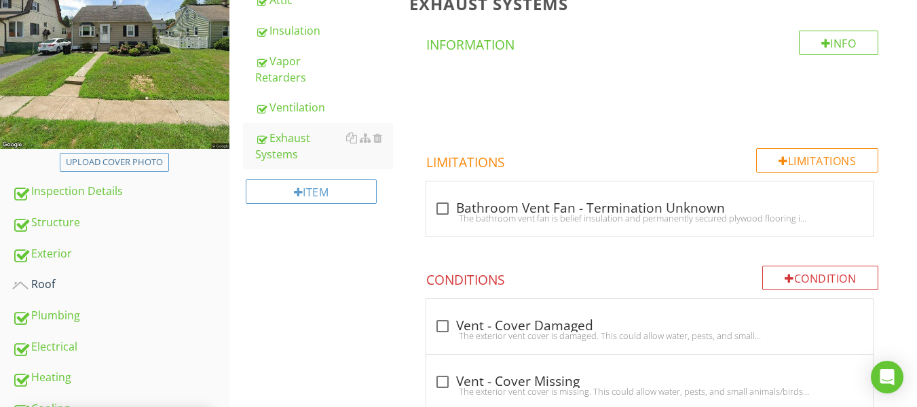
scroll to position [352, 0]
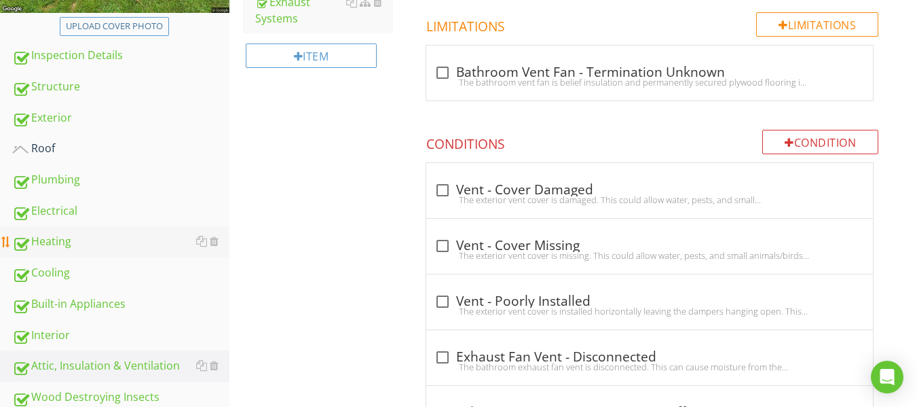
click at [48, 237] on div "Heating" at bounding box center [120, 242] width 217 height 18
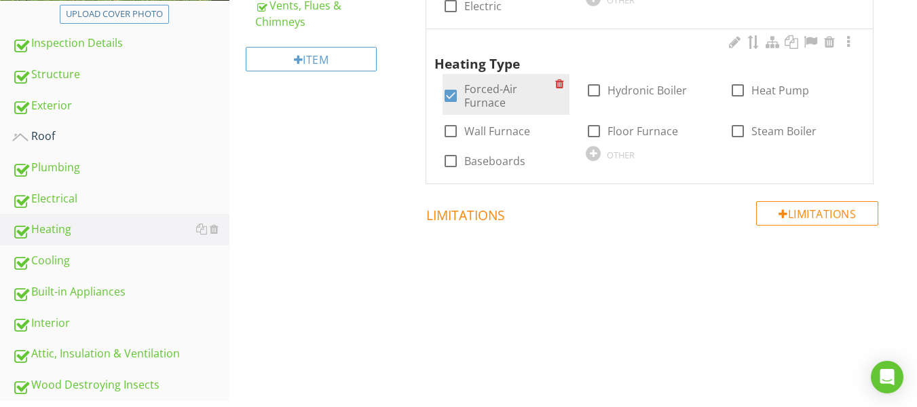
scroll to position [291, 0]
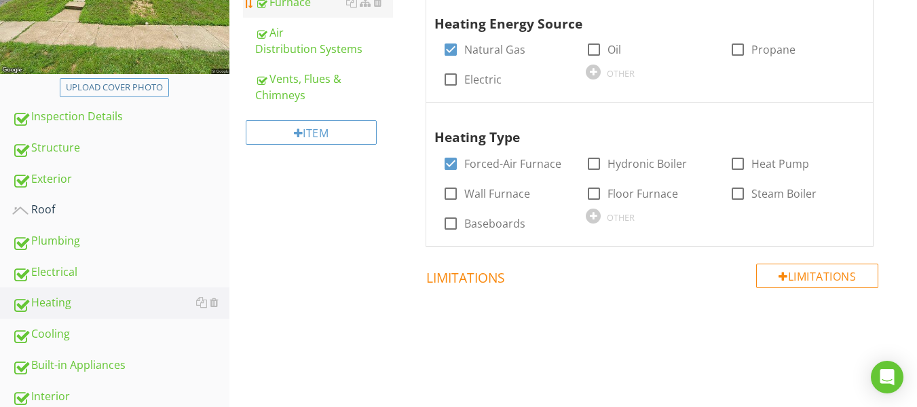
click at [287, 13] on link "Furnace" at bounding box center [324, 2] width 138 height 30
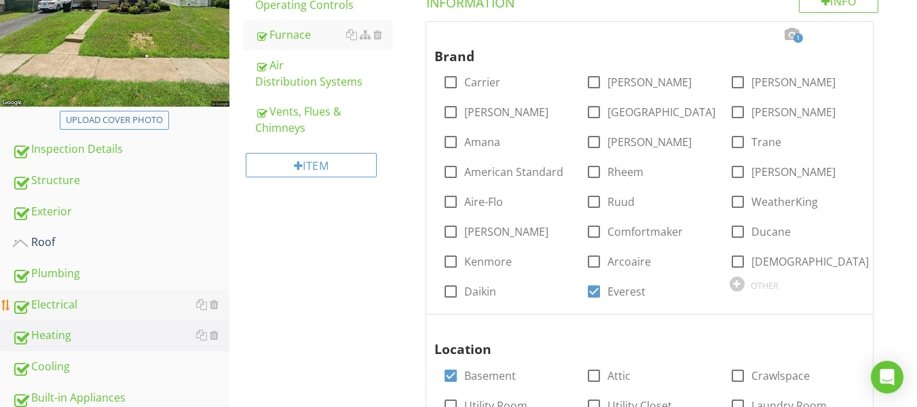
scroll to position [291, 0]
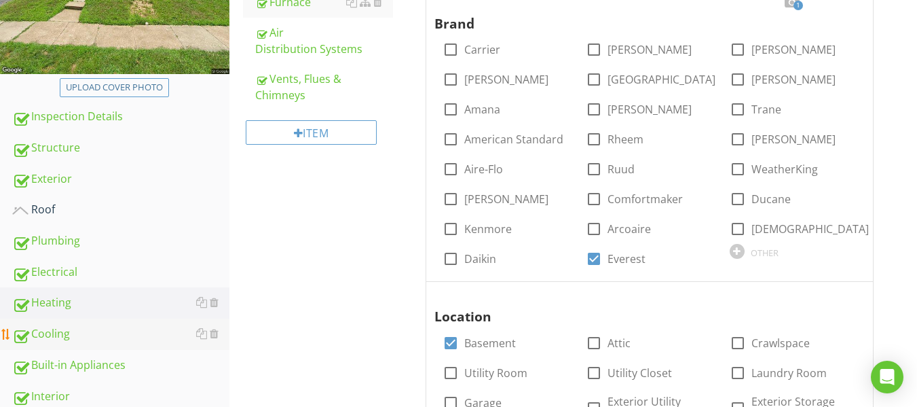
click at [60, 338] on div "Cooling" at bounding box center [120, 334] width 217 height 18
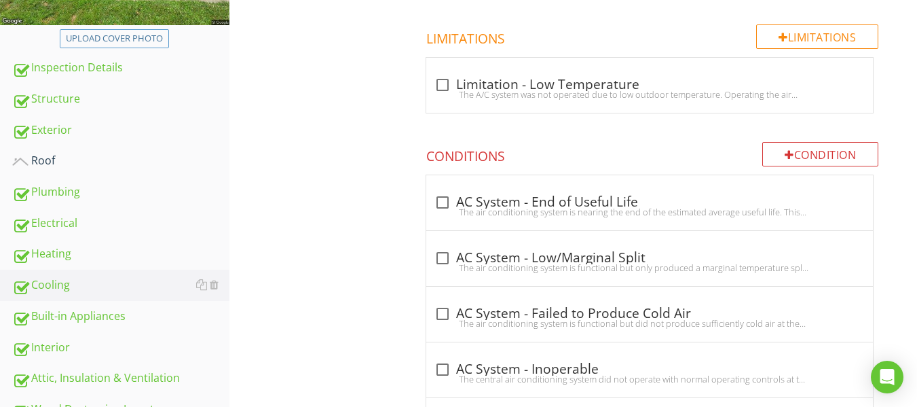
scroll to position [359, 0]
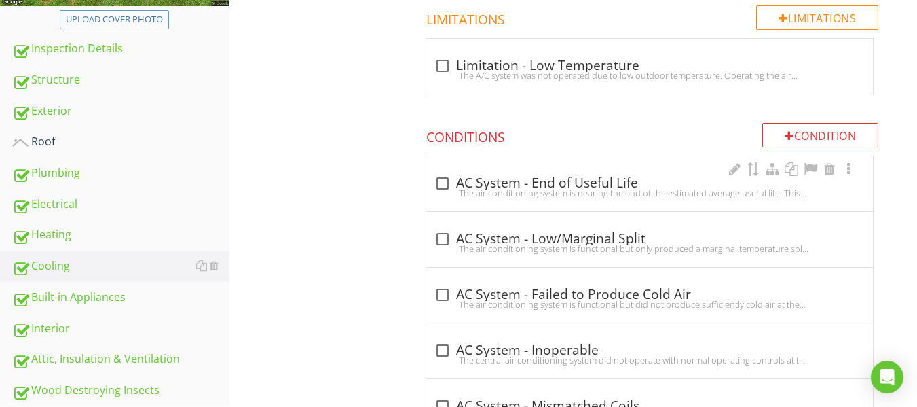
click at [438, 197] on div "The air conditioning system is nearing the end of the estimated average useful …" at bounding box center [649, 192] width 430 height 11
checkbox input "true"
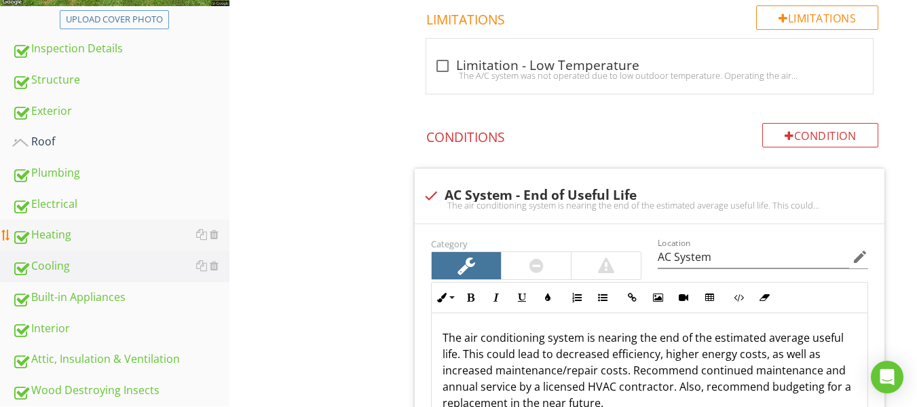
click at [60, 235] on div "Heating" at bounding box center [120, 235] width 217 height 18
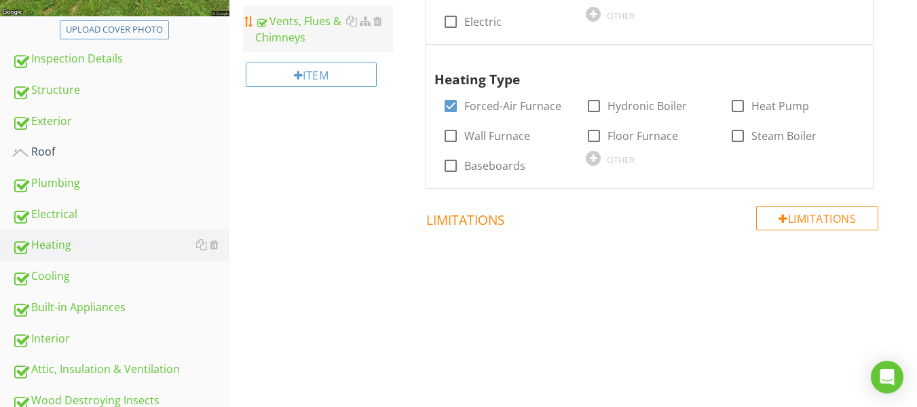
scroll to position [223, 0]
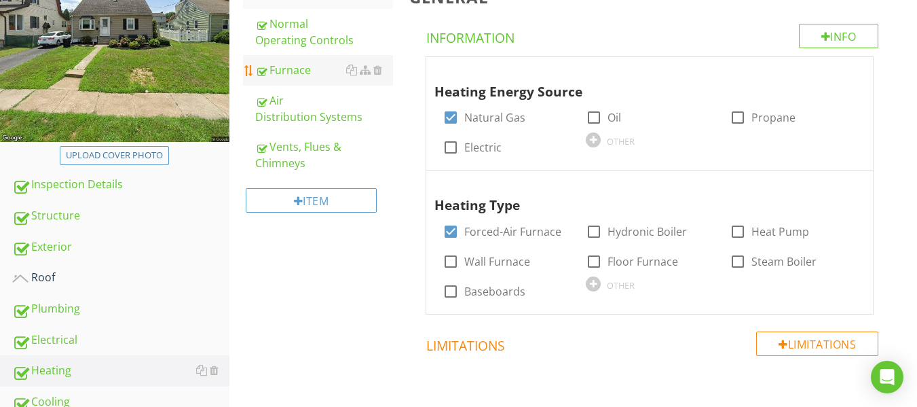
click at [290, 73] on div "Furnace" at bounding box center [324, 70] width 138 height 16
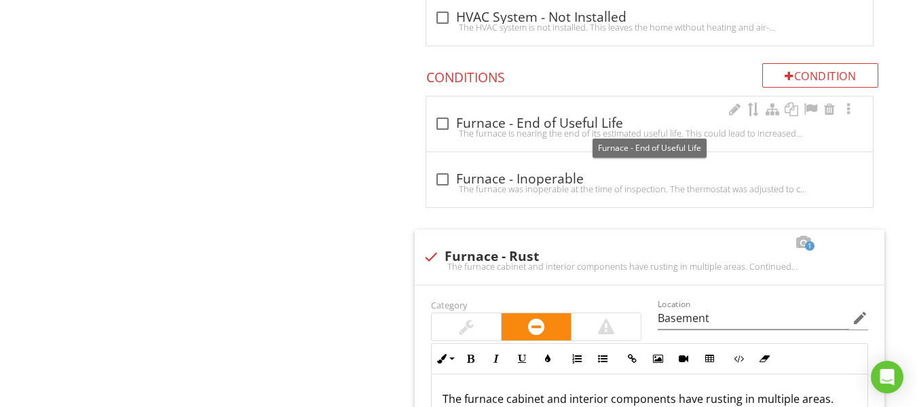
scroll to position [2803, 0]
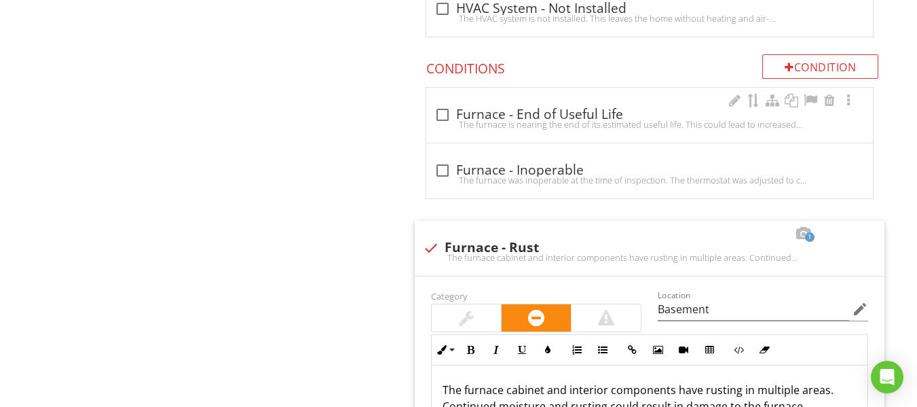
click at [449, 117] on div at bounding box center [442, 114] width 23 height 23
checkbox input "true"
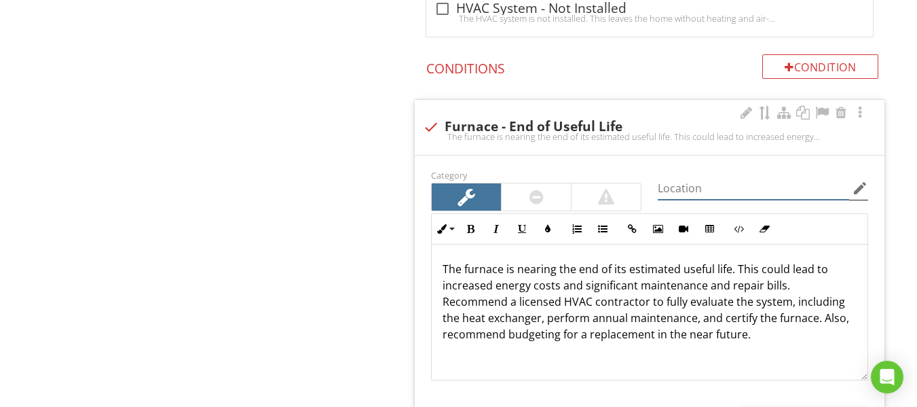
click at [846, 191] on input "Location" at bounding box center [753, 188] width 191 height 22
click at [859, 185] on icon "edit" at bounding box center [860, 188] width 16 height 16
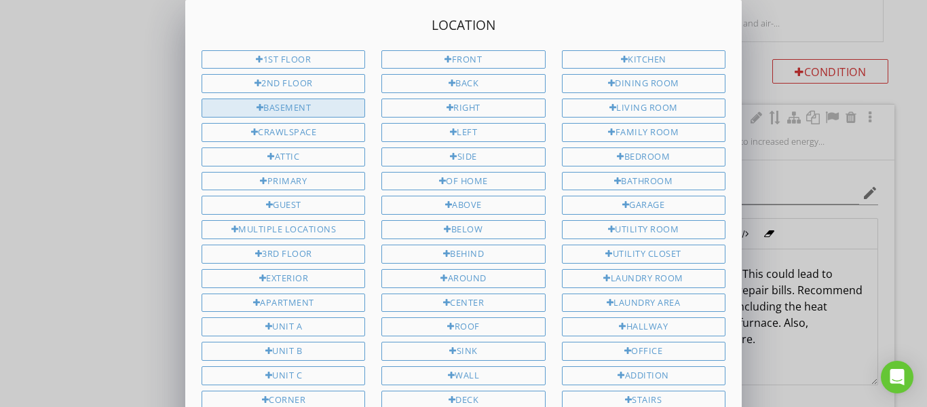
click at [297, 102] on div "Basement" at bounding box center [284, 107] width 164 height 19
type input "Basement"
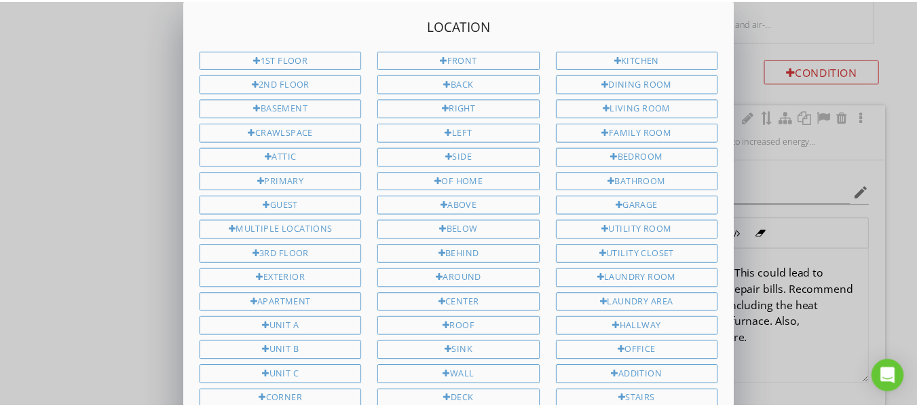
scroll to position [225, 0]
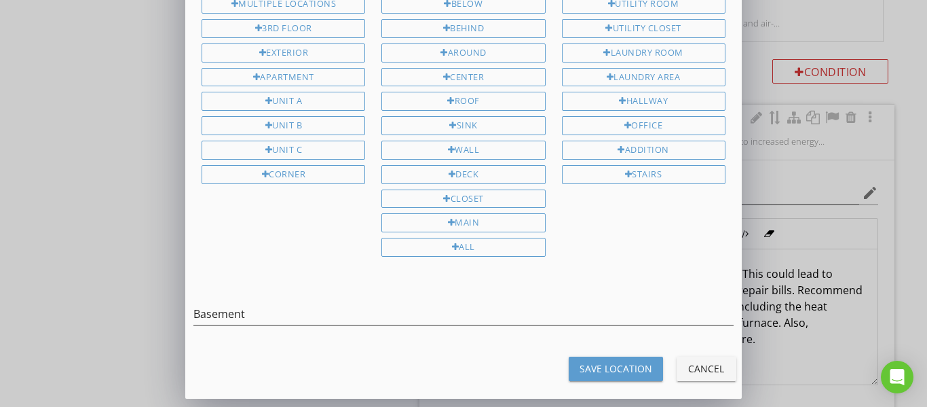
click at [605, 355] on div "Save Location Cancel" at bounding box center [463, 368] width 573 height 33
click at [610, 363] on div "Save Location" at bounding box center [616, 368] width 73 height 14
type input "Basement"
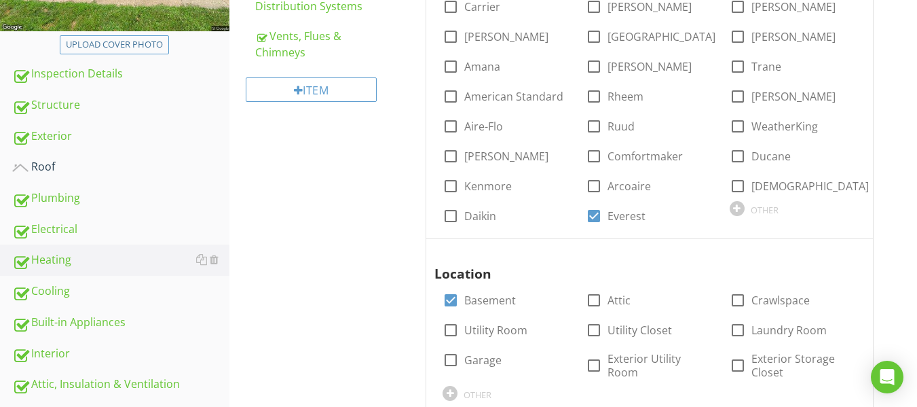
scroll to position [291, 0]
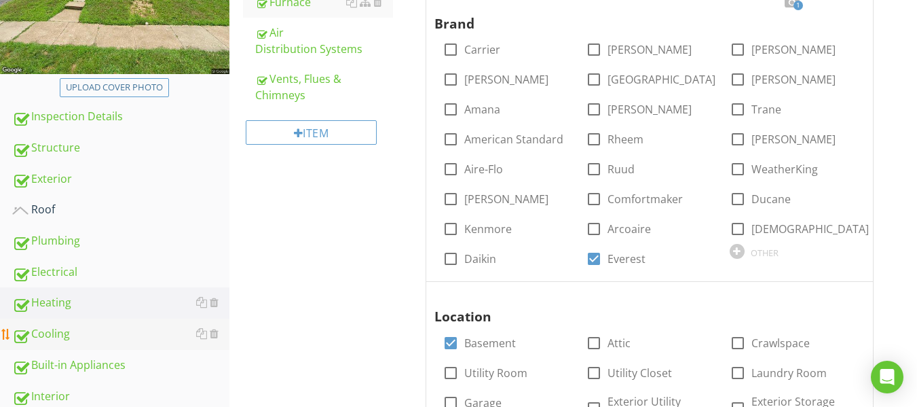
click at [56, 325] on div "Cooling" at bounding box center [120, 334] width 217 height 18
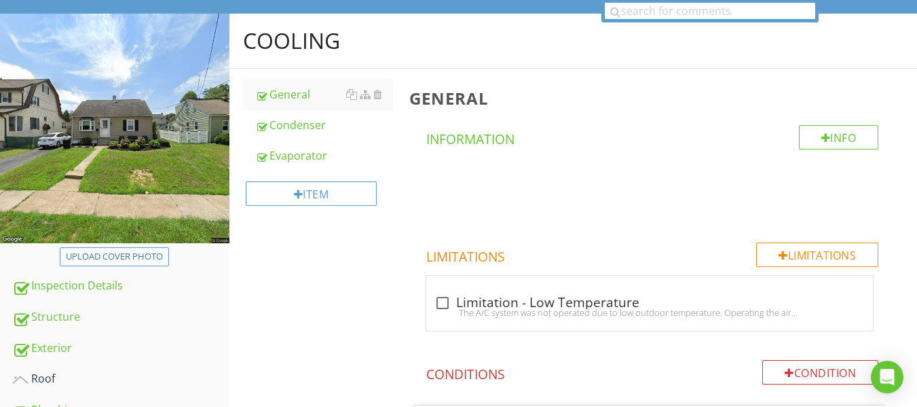
scroll to position [204, 0]
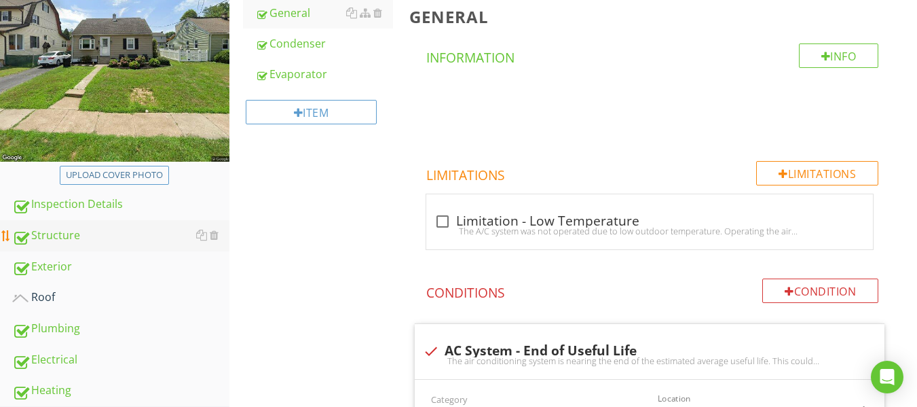
click at [59, 235] on div "Structure" at bounding box center [120, 236] width 217 height 18
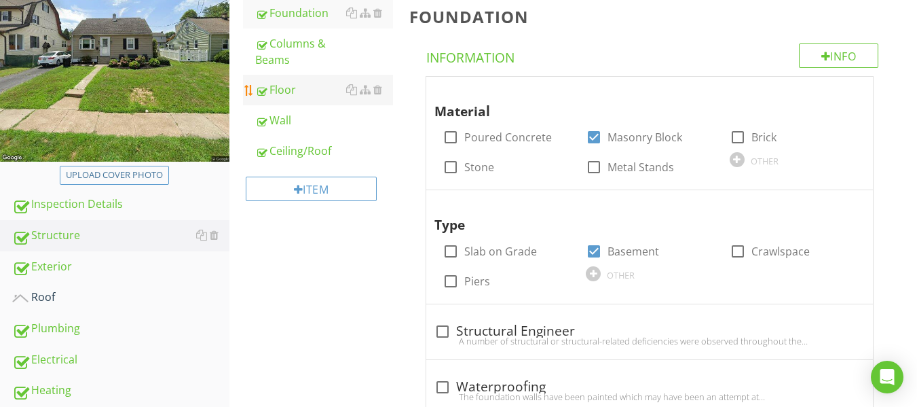
click at [314, 87] on div "Floor" at bounding box center [324, 89] width 138 height 16
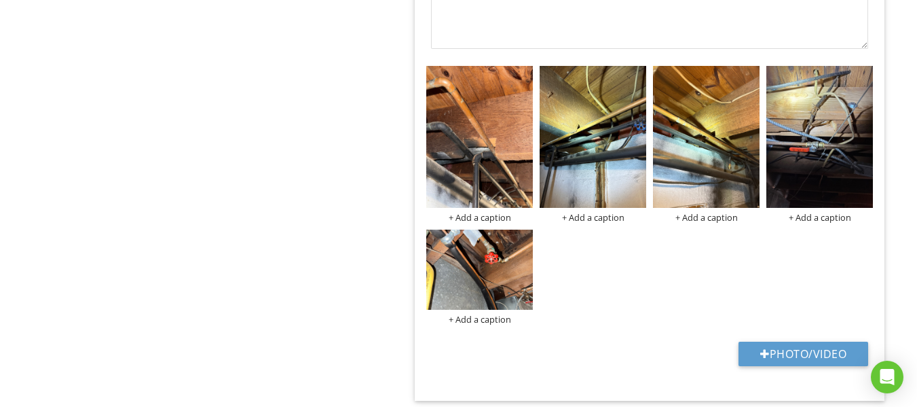
scroll to position [1357, 0]
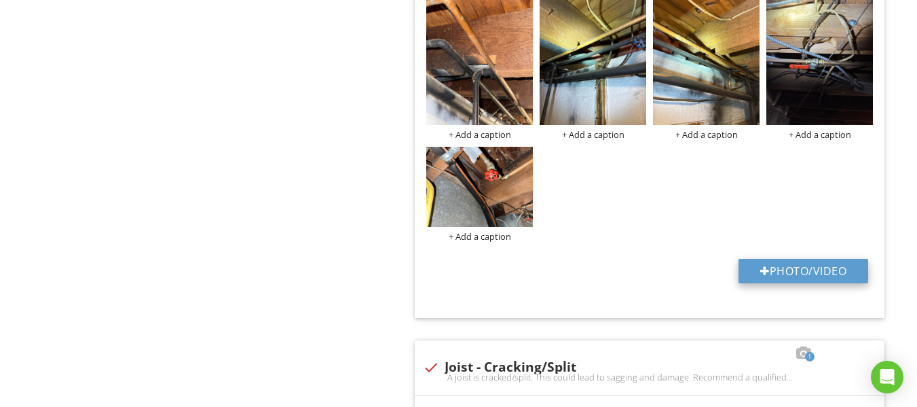
click at [804, 263] on button "Photo/Video" at bounding box center [803, 271] width 130 height 24
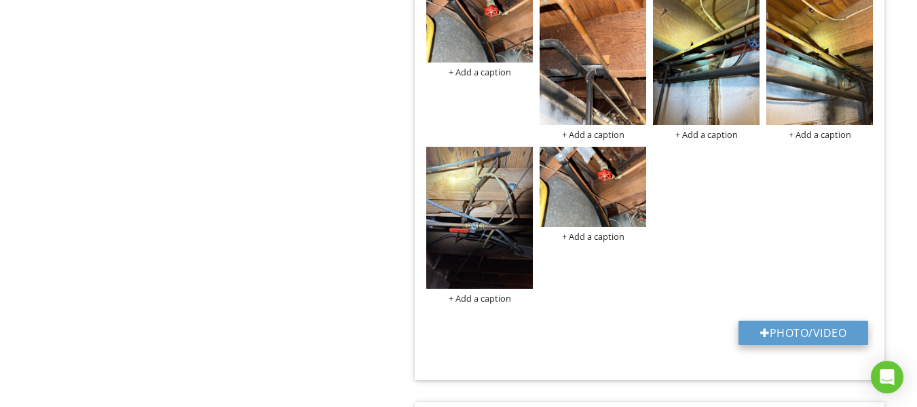
click at [749, 336] on button "Photo/Video" at bounding box center [803, 332] width 130 height 24
type input "C:\fakepath\IMG_9569.JPG"
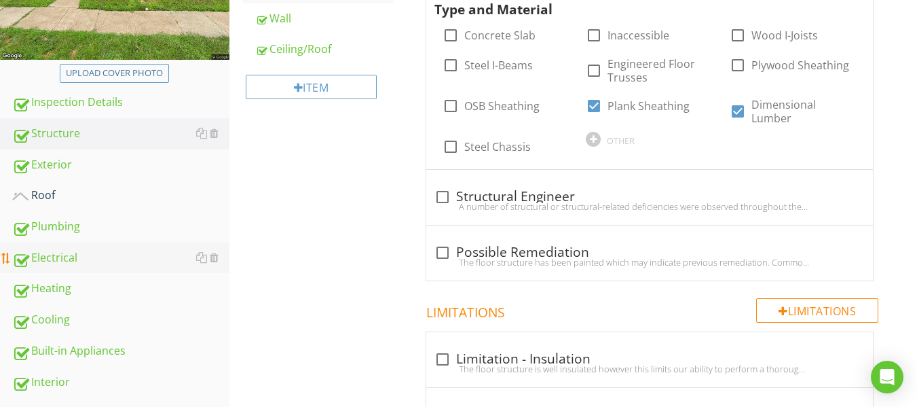
scroll to position [339, 0]
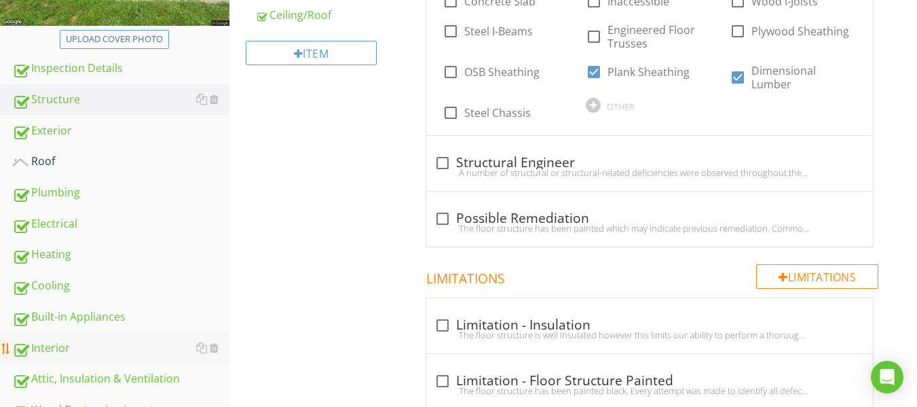
click at [61, 333] on link "Interior" at bounding box center [120, 348] width 217 height 31
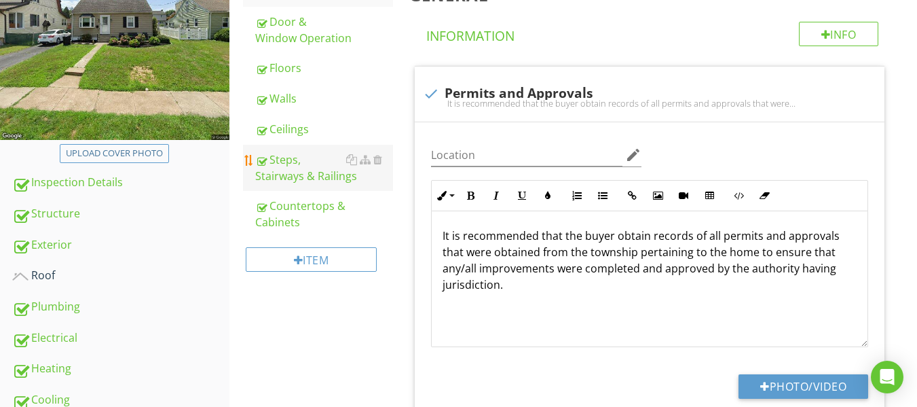
scroll to position [204, 0]
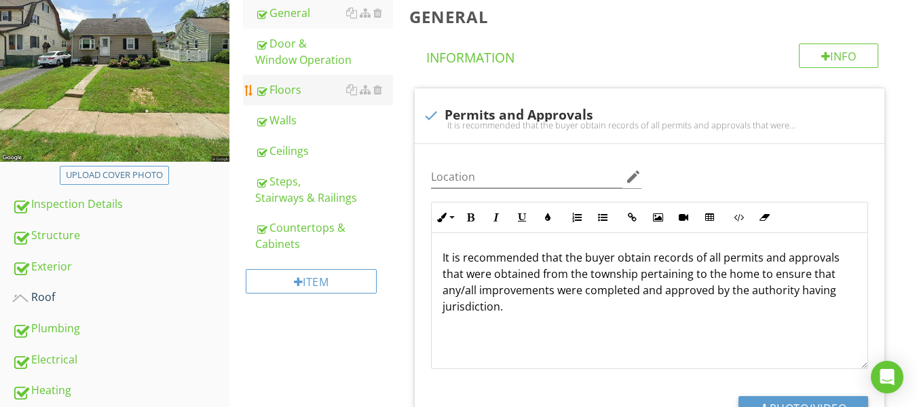
click at [281, 88] on div "Floors" at bounding box center [324, 89] width 138 height 16
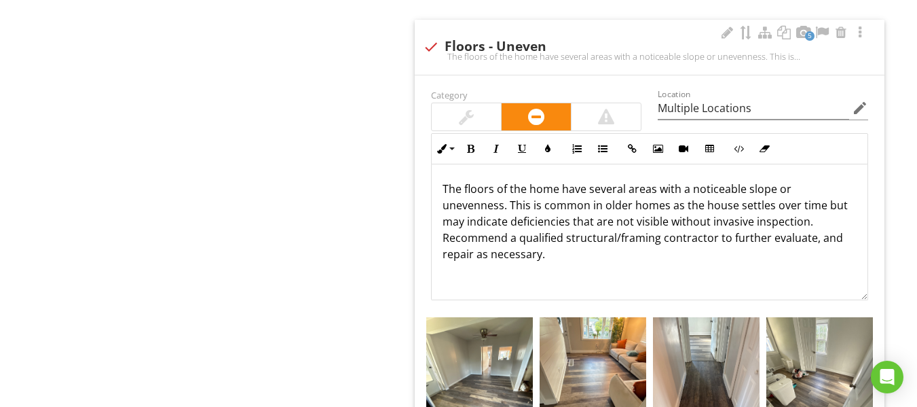
scroll to position [1, 0]
click at [597, 118] on div at bounding box center [605, 116] width 69 height 27
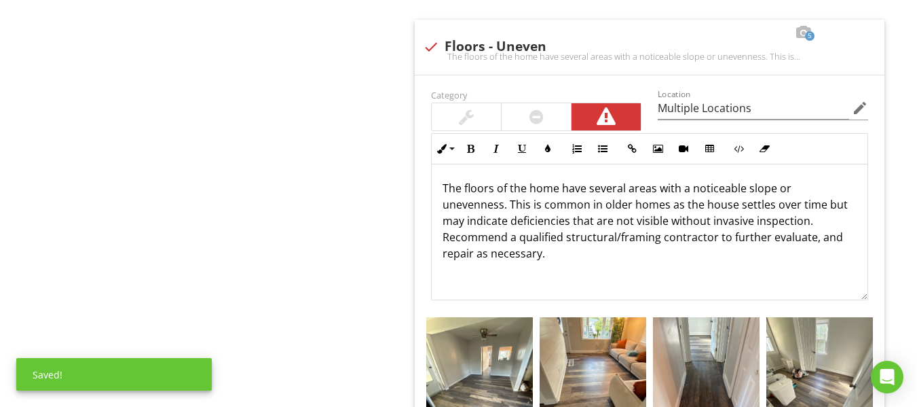
click at [300, 109] on div "Interior General Door & Window Operation Floors Walls Ceilings Steps, Stairways…" at bounding box center [573, 310] width 688 height 2384
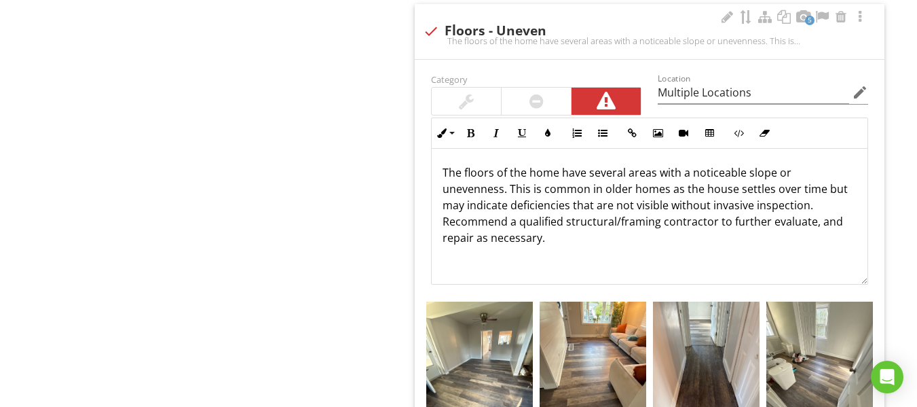
scroll to position [1018, 0]
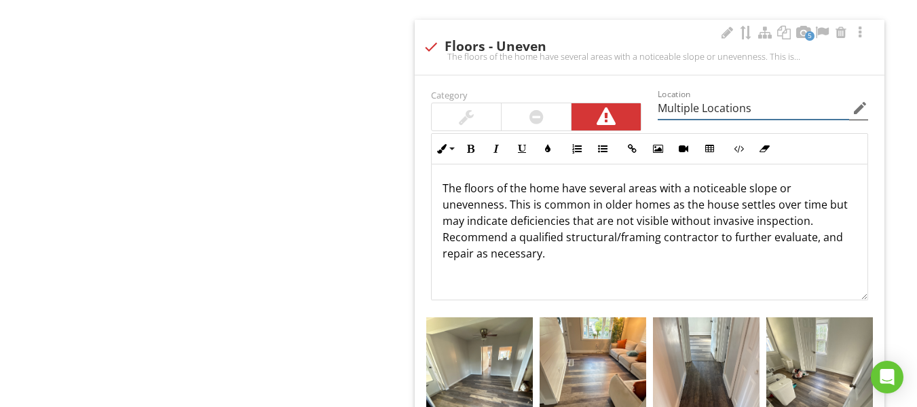
click at [792, 107] on input "Multiple Locations" at bounding box center [753, 108] width 191 height 22
click at [660, 113] on input "Multiple Locations" at bounding box center [753, 108] width 191 height 22
type input "1st Floor Multiple Locations"
click at [336, 219] on div "Interior General Door & Window Operation Floors Walls Ceilings Steps, Stairways…" at bounding box center [573, 310] width 688 height 2384
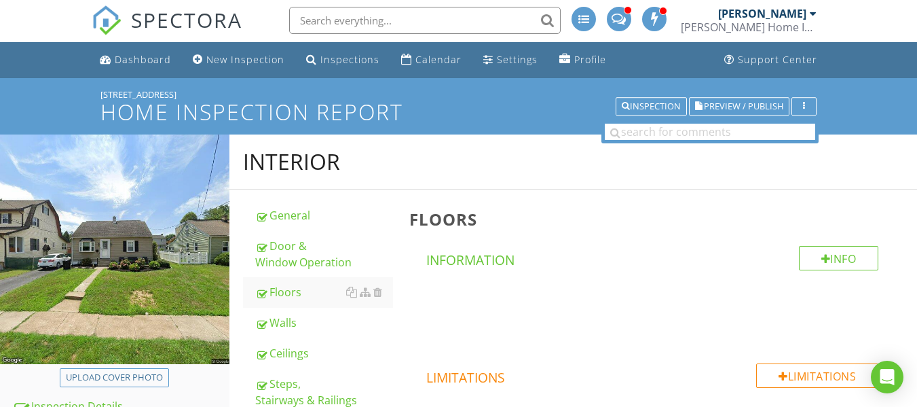
scroll to position [0, 0]
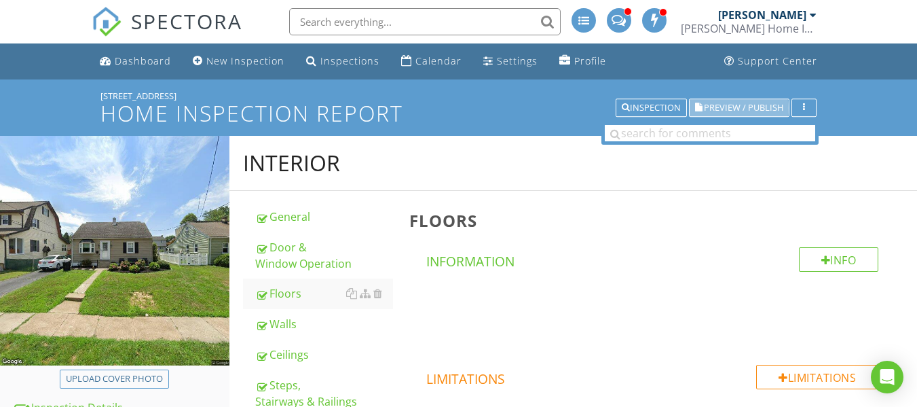
click at [712, 108] on span "Preview / Publish" at bounding box center [743, 107] width 79 height 9
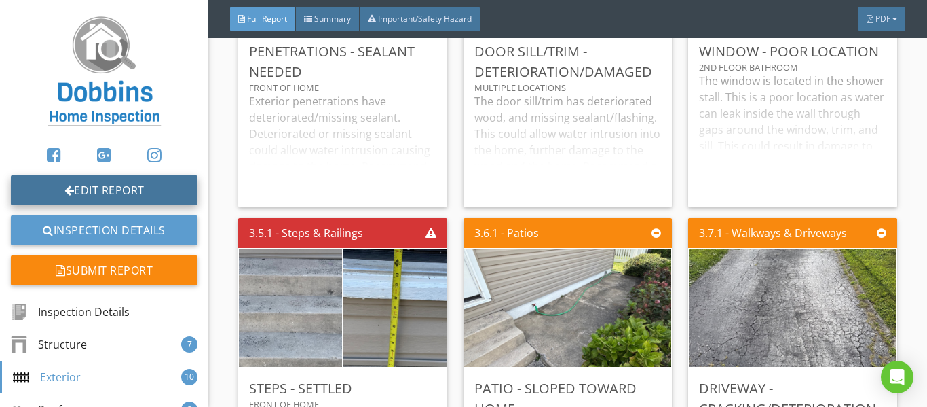
click at [95, 180] on link "Edit Report" at bounding box center [104, 190] width 187 height 30
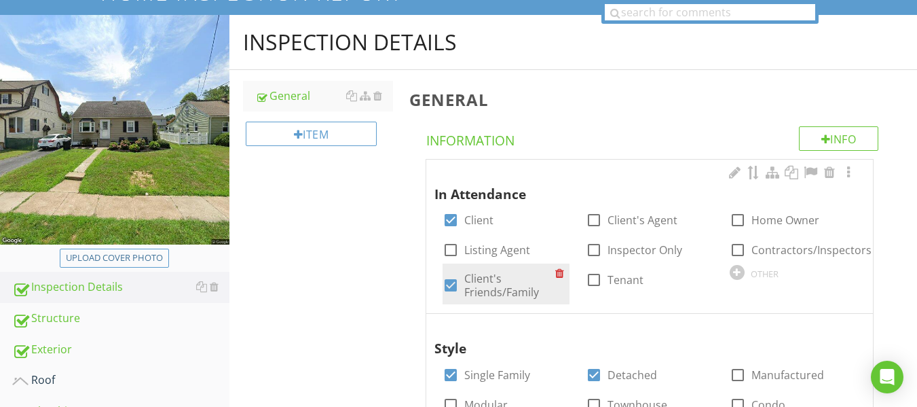
scroll to position [271, 0]
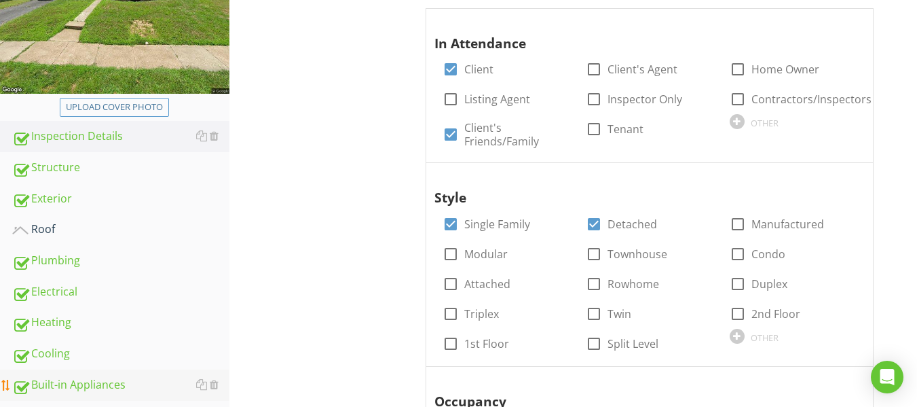
click at [73, 383] on div "Built-in Appliances" at bounding box center [120, 385] width 217 height 18
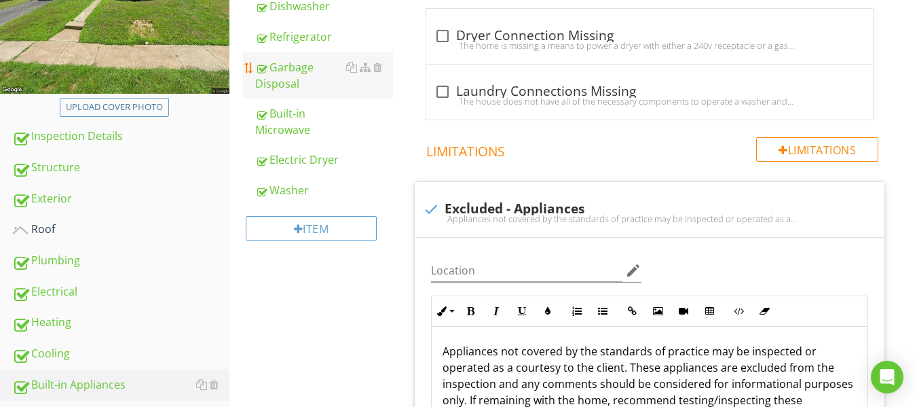
scroll to position [136, 0]
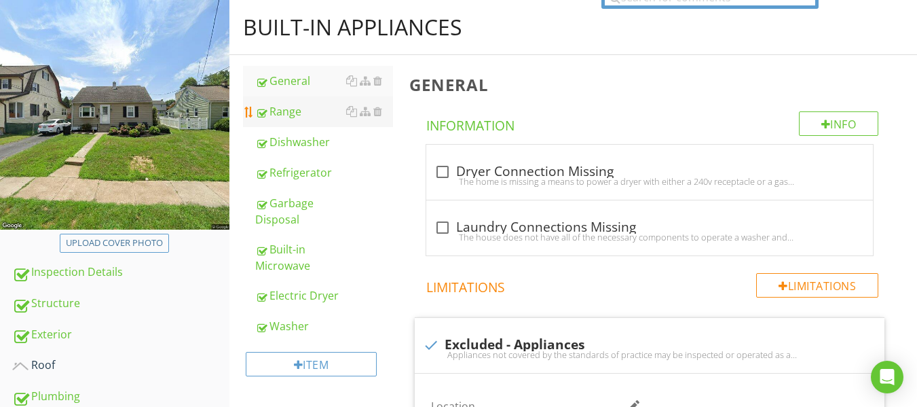
click at [304, 112] on div "Range" at bounding box center [324, 111] width 138 height 16
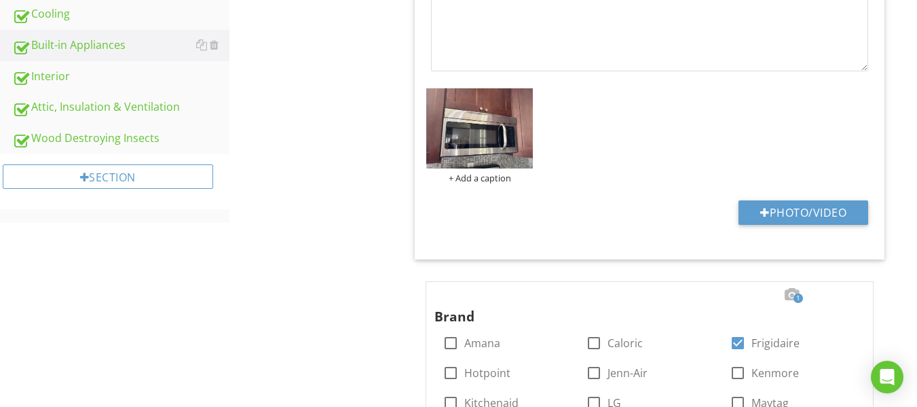
scroll to position [747, 0]
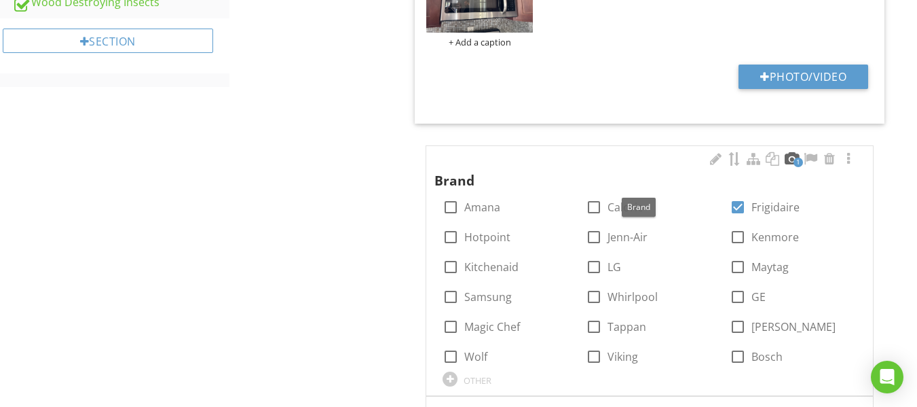
click at [793, 161] on div at bounding box center [791, 159] width 16 height 14
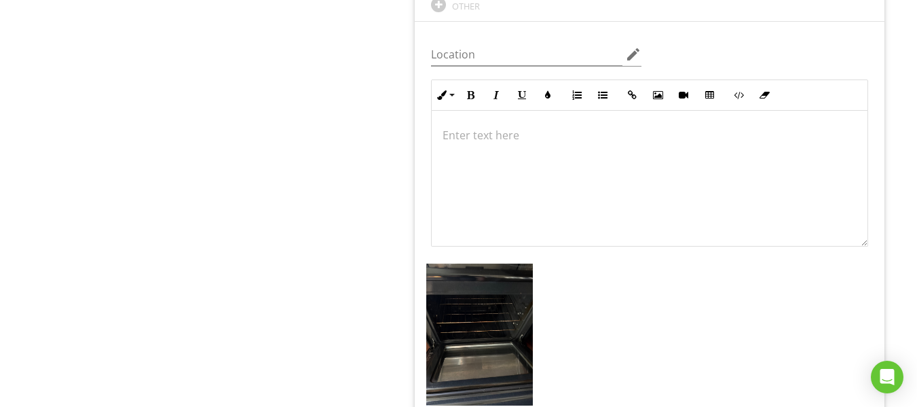
scroll to position [1154, 0]
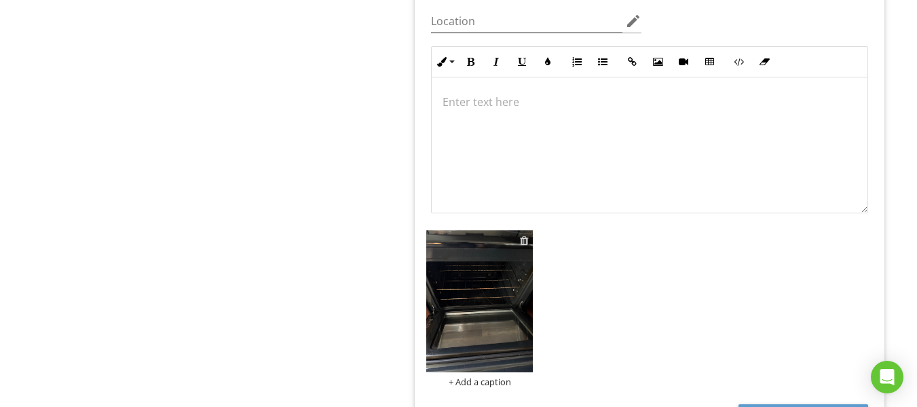
click at [524, 237] on div at bounding box center [524, 240] width 9 height 11
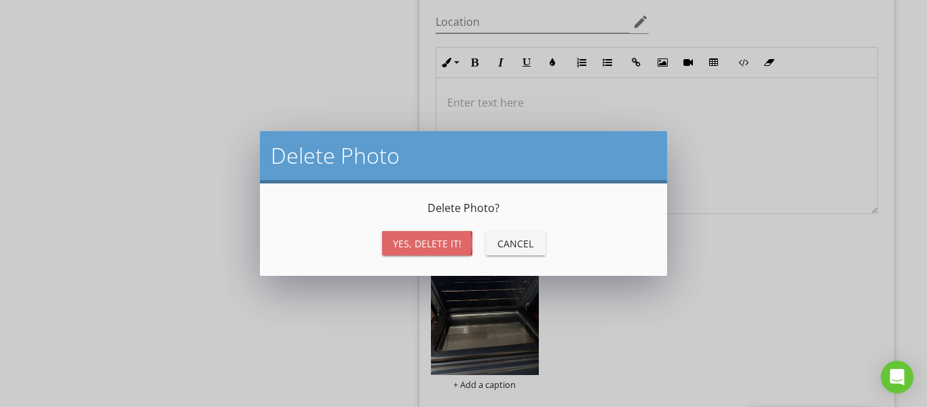
click at [414, 237] on div "Yes, Delete it!" at bounding box center [427, 243] width 69 height 14
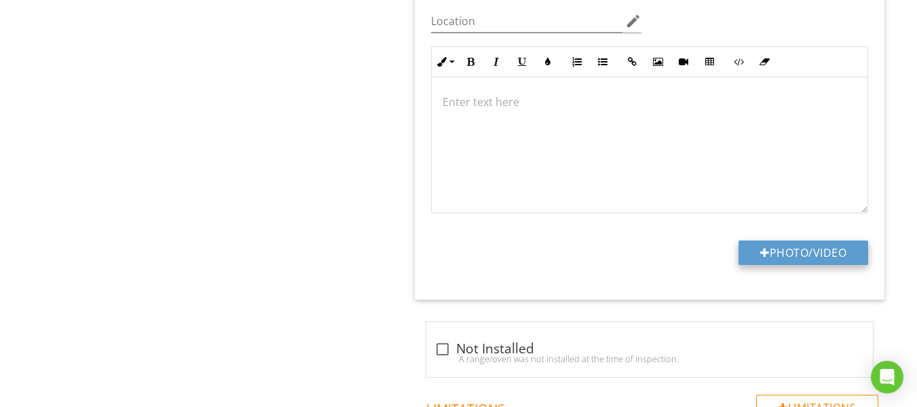
click at [794, 257] on button "Photo/Video" at bounding box center [803, 252] width 130 height 24
type input "C:\fakepath\IMG_9582.JPG"
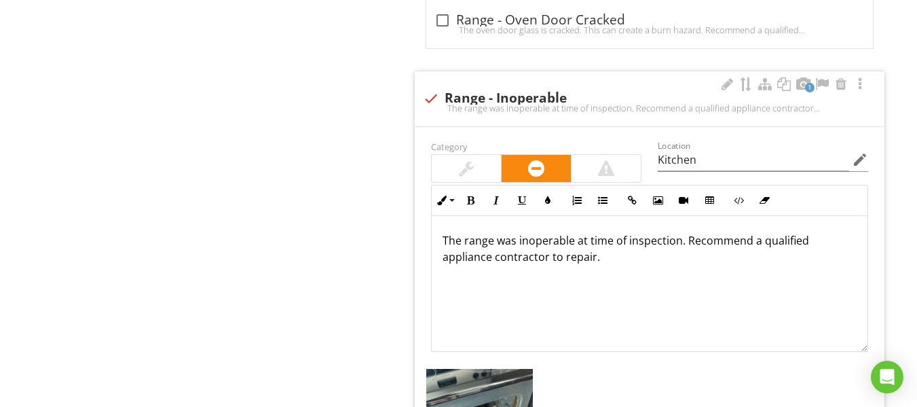
scroll to position [1, 0]
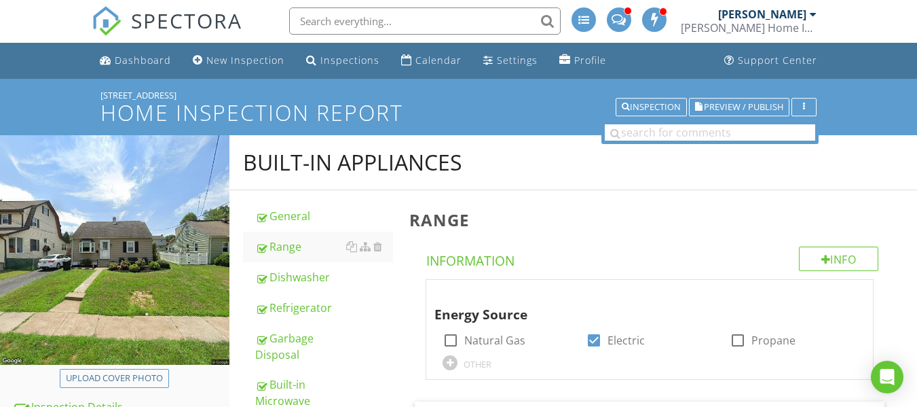
scroll to position [0, 0]
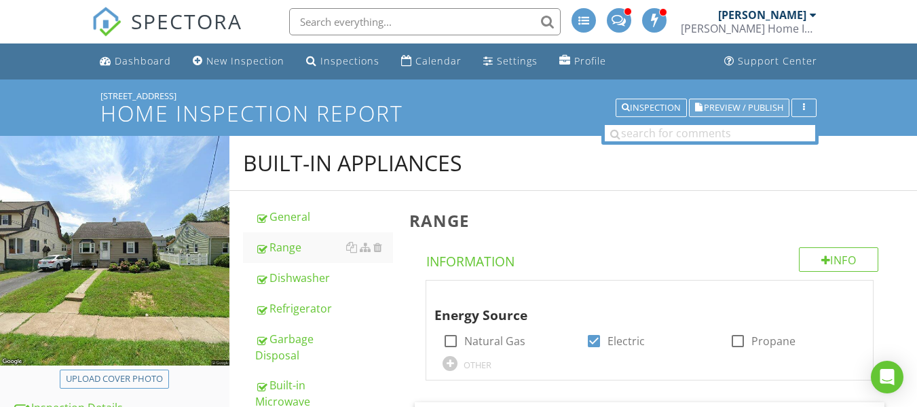
click at [753, 116] on button "Preview / Publish" at bounding box center [739, 107] width 100 height 19
